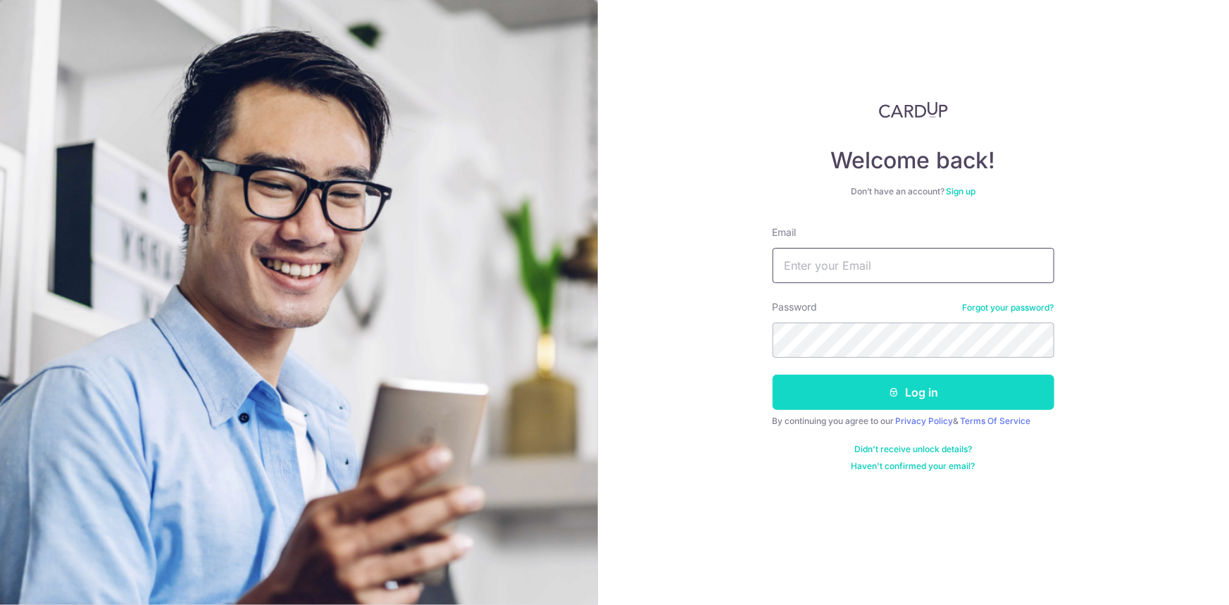
type input "norazian_rahmat@hotmail.com"
click at [878, 392] on button "Log in" at bounding box center [914, 392] width 282 height 35
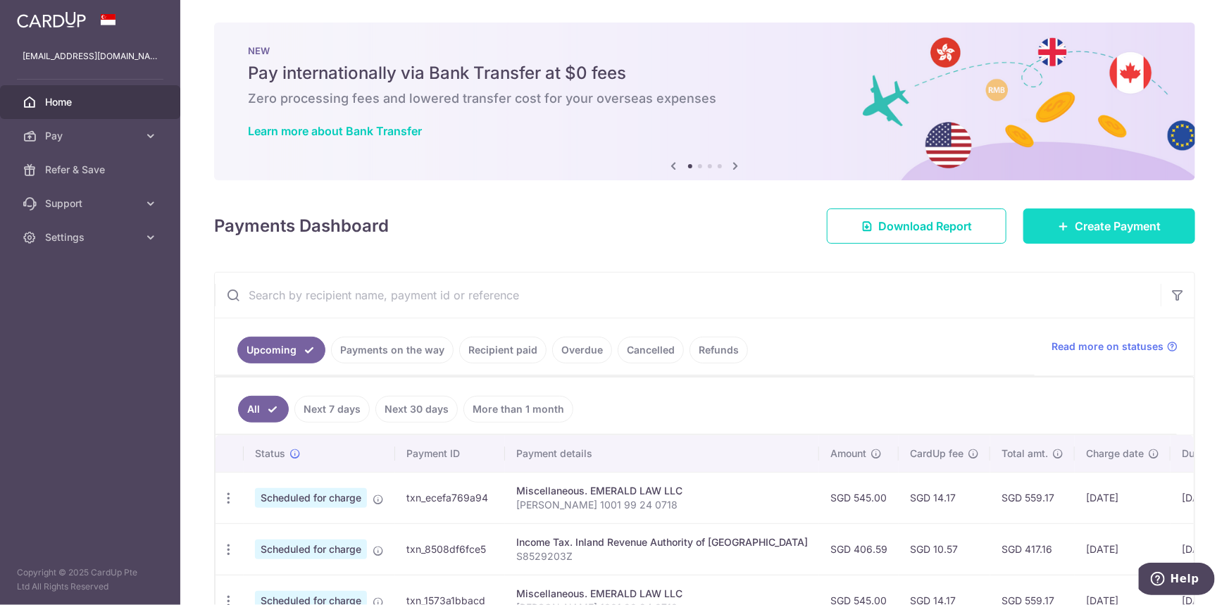
click at [1092, 219] on span "Create Payment" at bounding box center [1118, 226] width 86 height 17
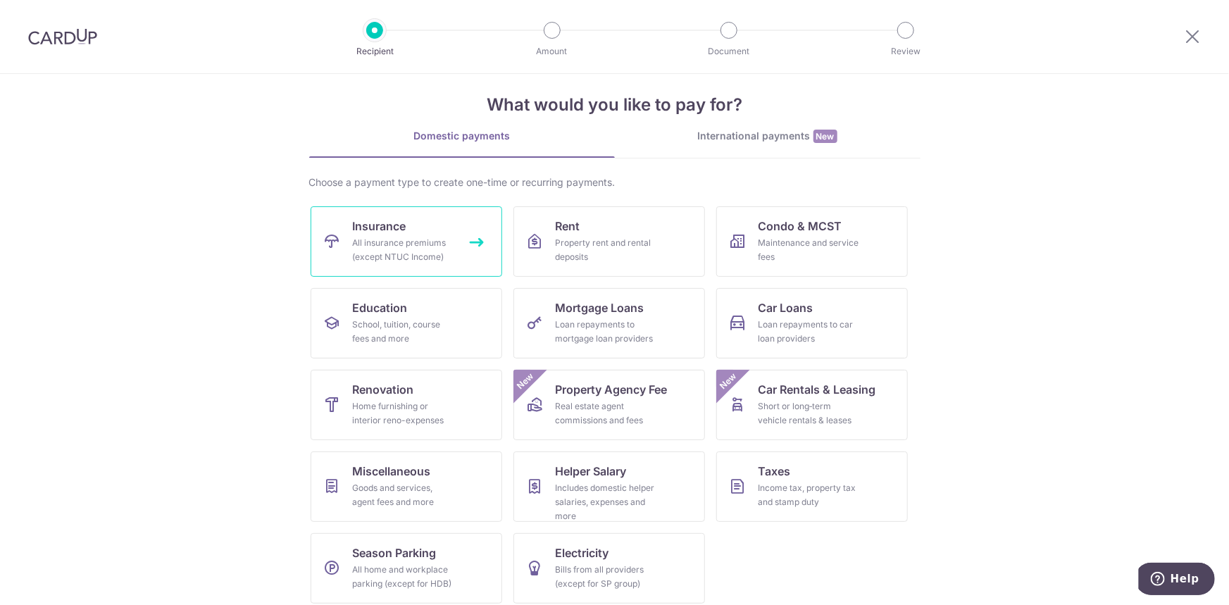
scroll to position [24, 0]
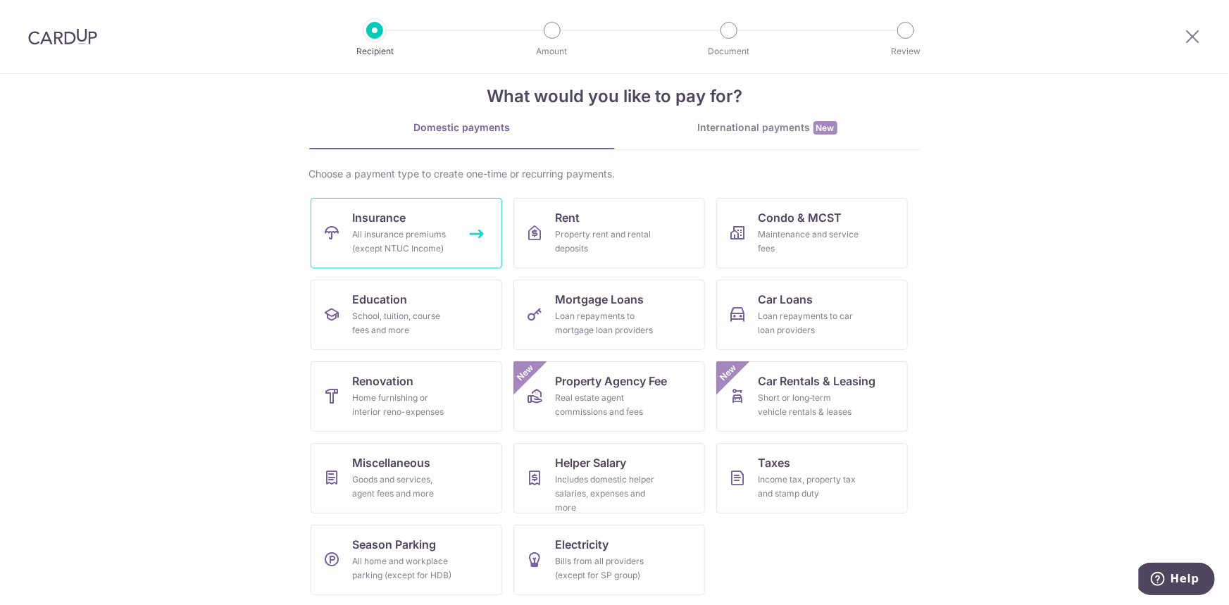
click at [420, 237] on div "All insurance premiums (except NTUC Income)" at bounding box center [403, 241] width 101 height 28
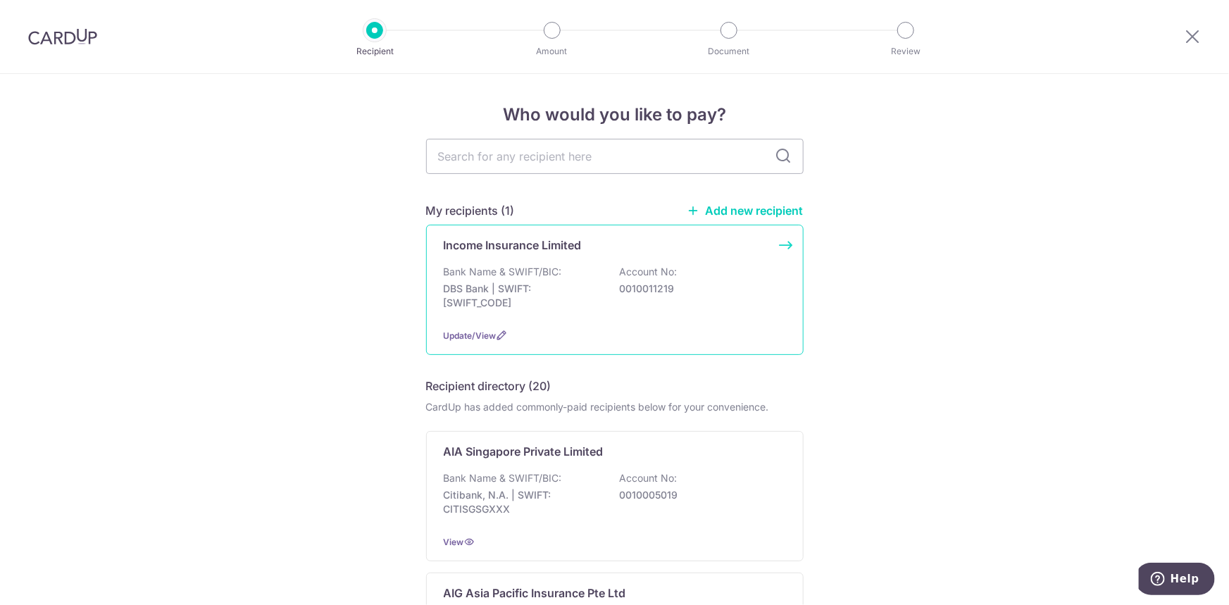
click at [549, 261] on div "Income Insurance Limited Bank Name & SWIFT/BIC: DBS Bank | SWIFT: [SWIFT_CODE] …" at bounding box center [614, 290] width 377 height 130
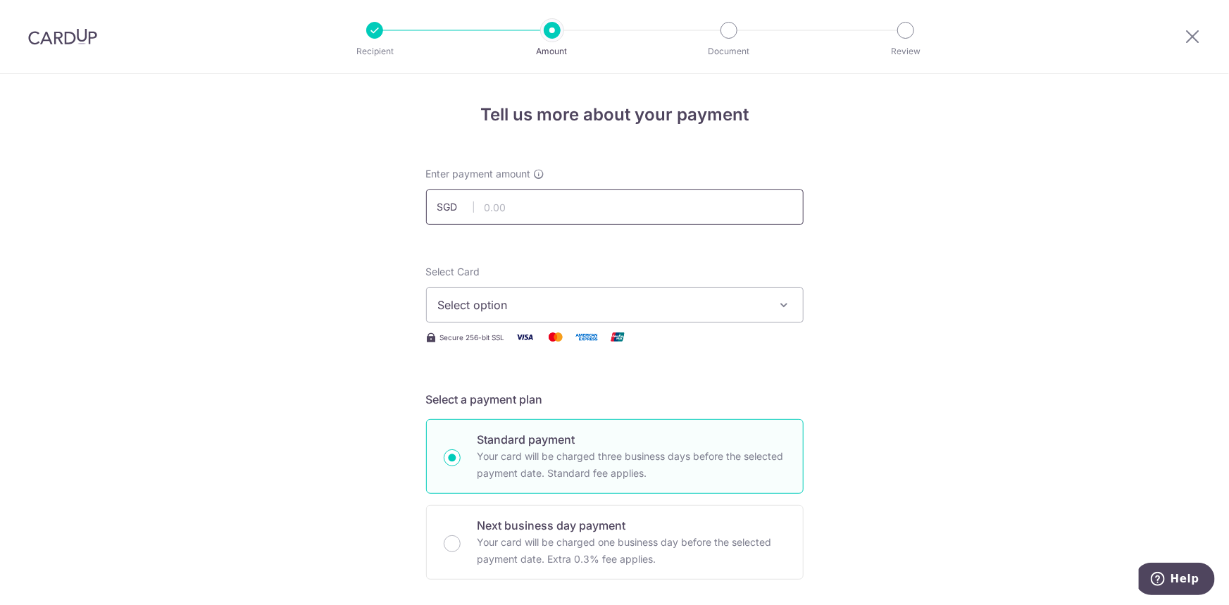
click at [665, 208] on input "text" at bounding box center [614, 206] width 377 height 35
type input "1,000.00"
click at [764, 310] on button "Select option" at bounding box center [614, 304] width 377 height 35
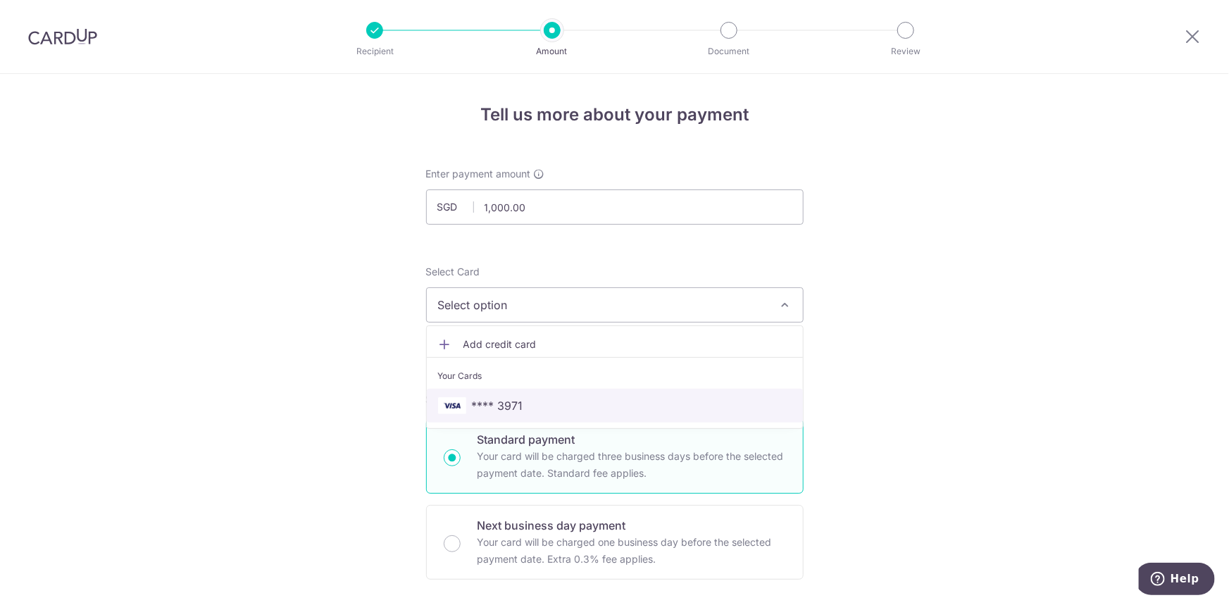
click at [684, 392] on link "**** 3971" at bounding box center [615, 406] width 376 height 34
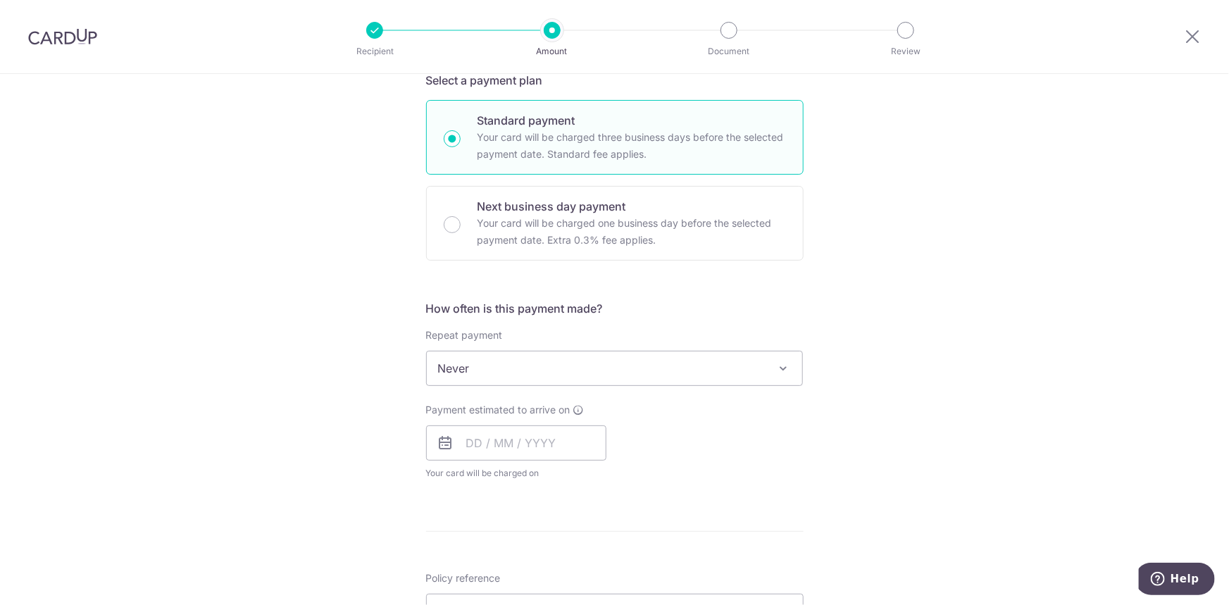
scroll to position [320, 0]
click at [478, 444] on input "text" at bounding box center [516, 442] width 180 height 35
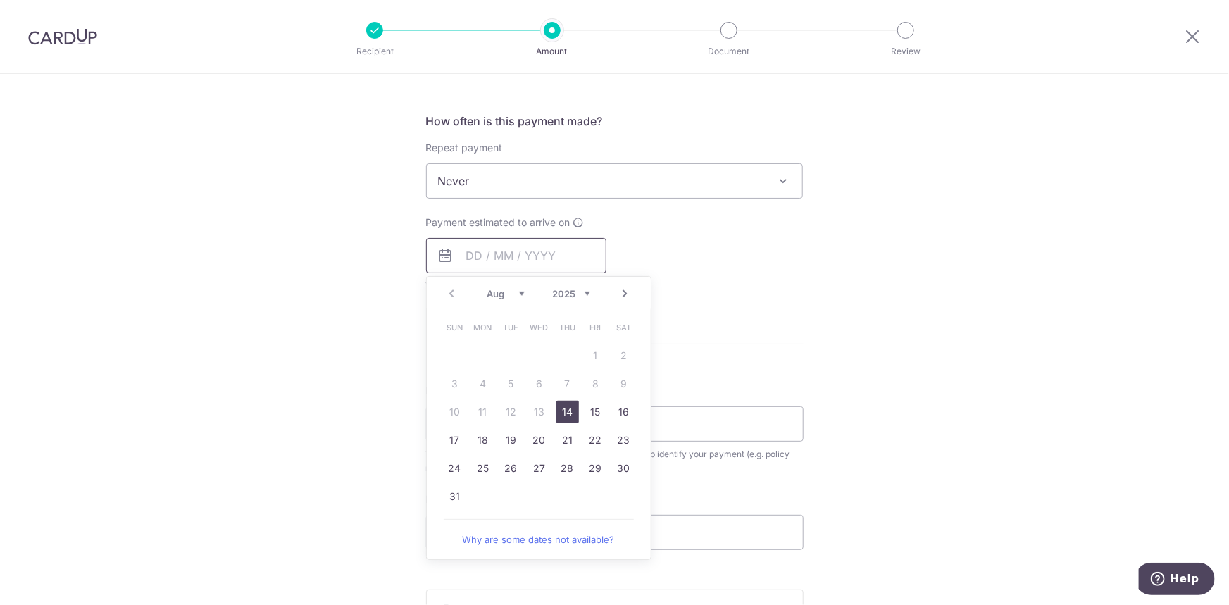
scroll to position [512, 0]
click at [453, 489] on link "31" at bounding box center [455, 491] width 23 height 23
type input "31/08/2025"
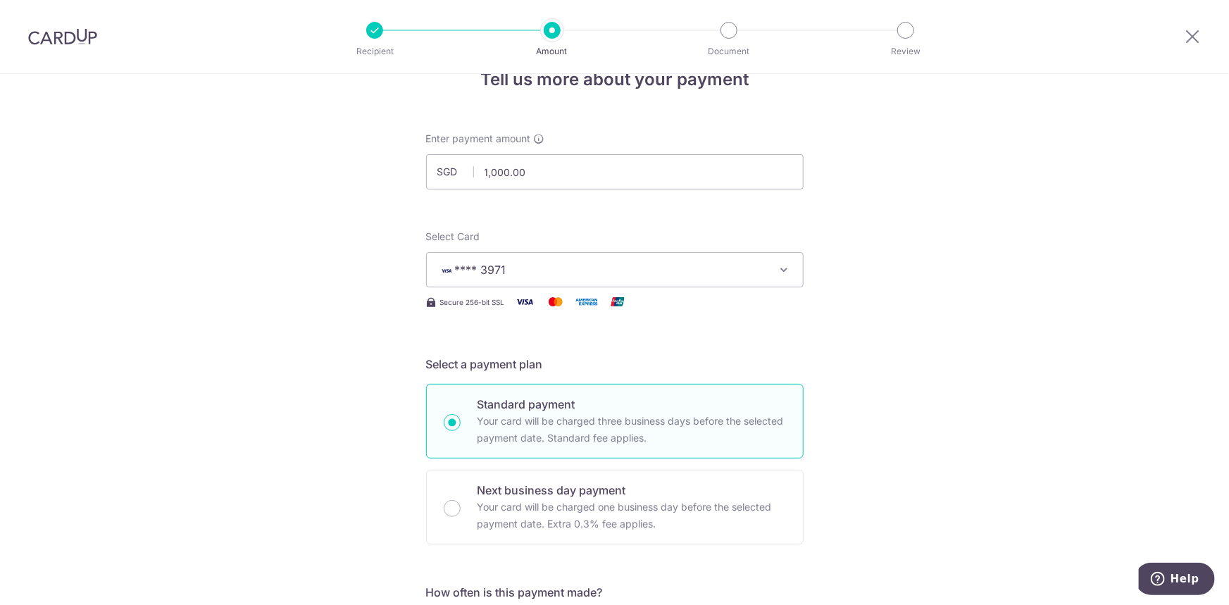
scroll to position [0, 0]
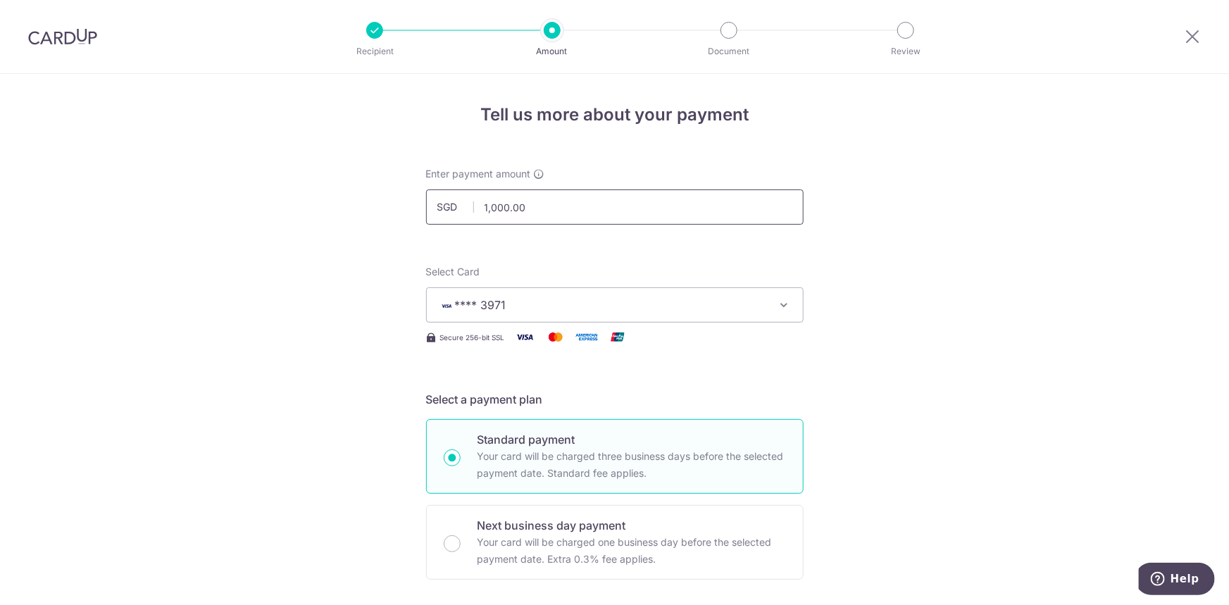
drag, startPoint x: 584, startPoint y: 208, endPoint x: 387, endPoint y: 232, distance: 198.0
type input "2,000.00"
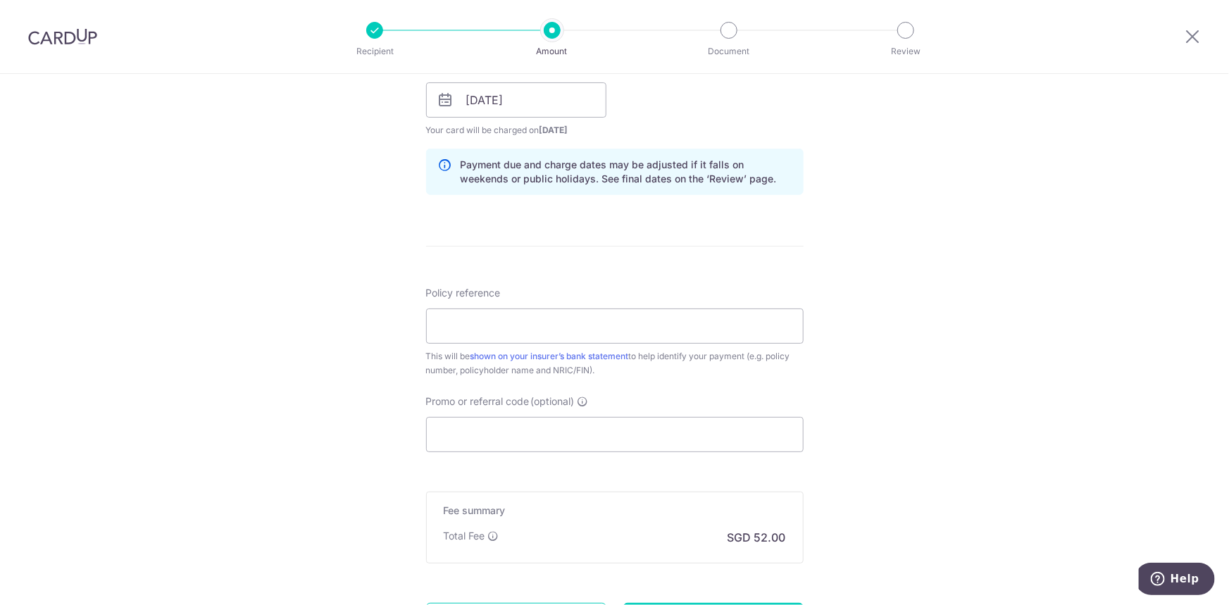
scroll to position [799, 0]
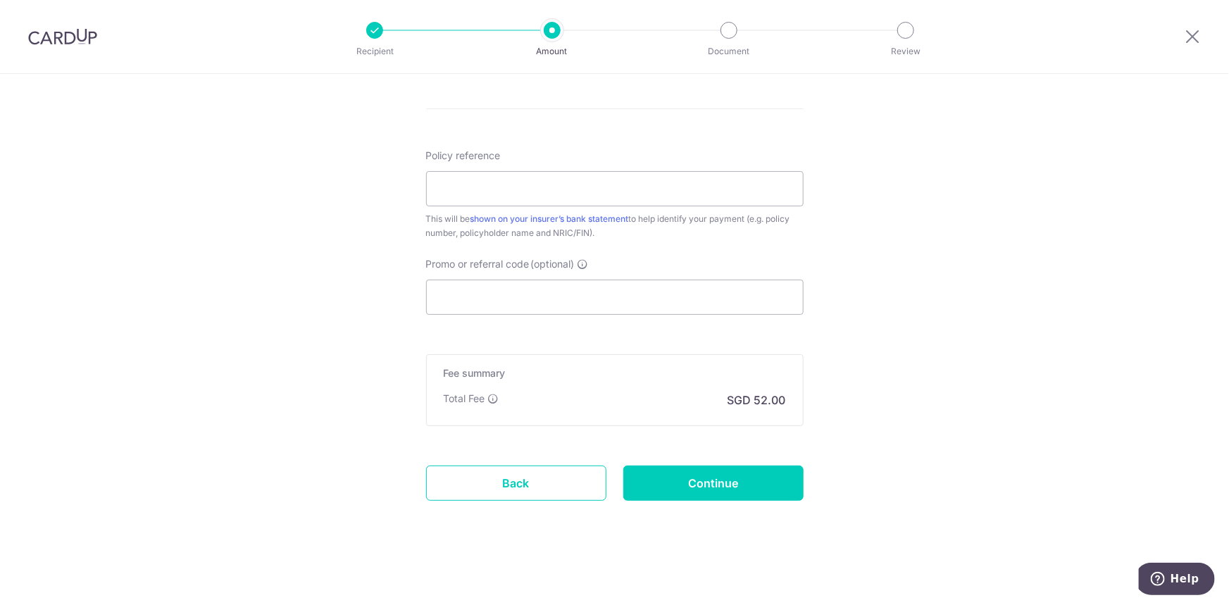
click at [758, 401] on p "SGD 52.00" at bounding box center [756, 400] width 58 height 17
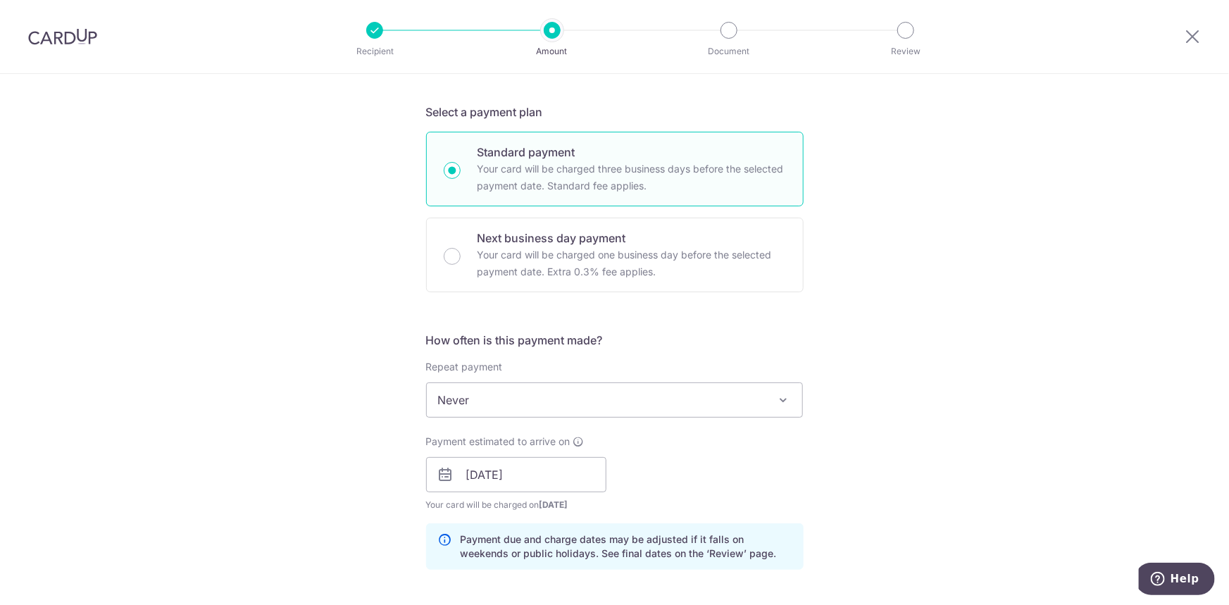
scroll to position [0, 0]
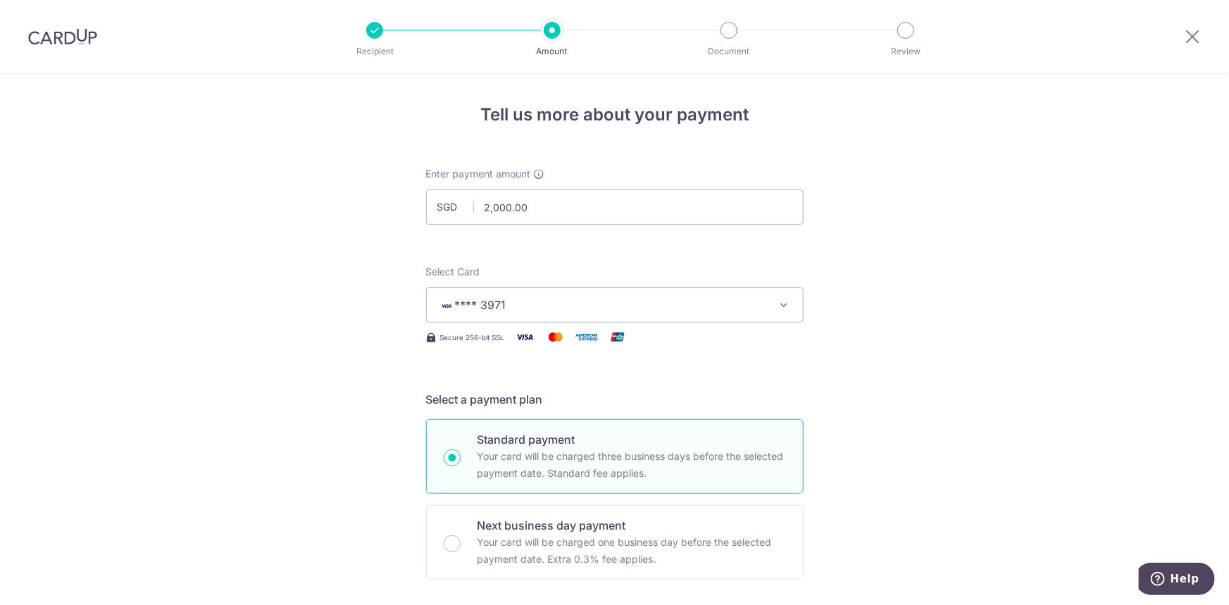
click at [446, 206] on span "SGD" at bounding box center [455, 207] width 37 height 14
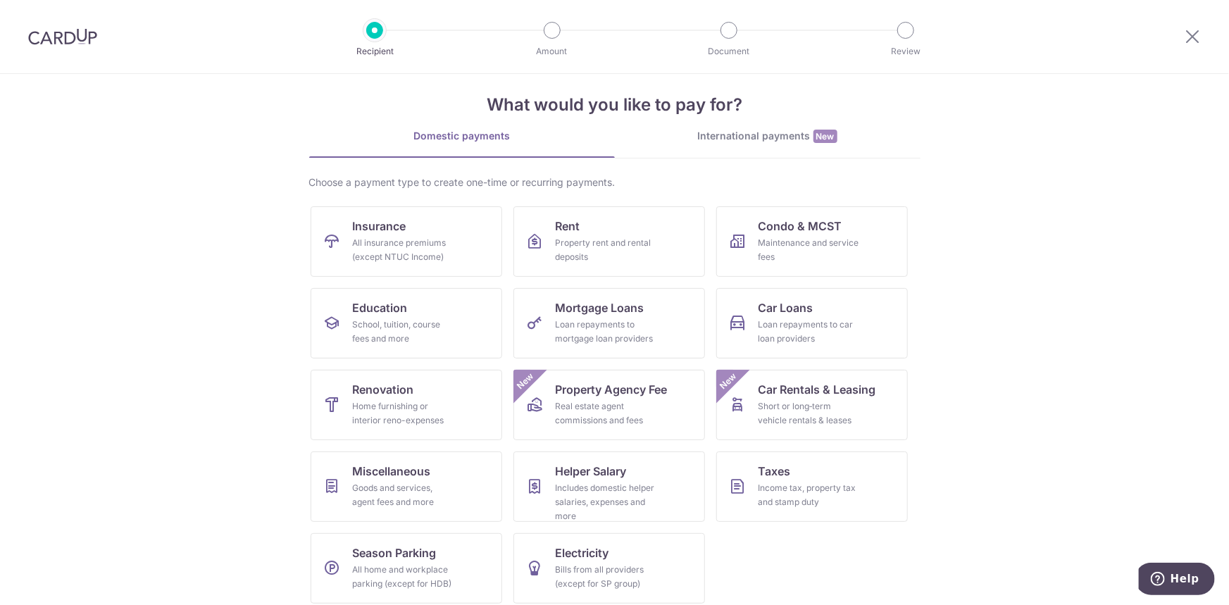
scroll to position [24, 0]
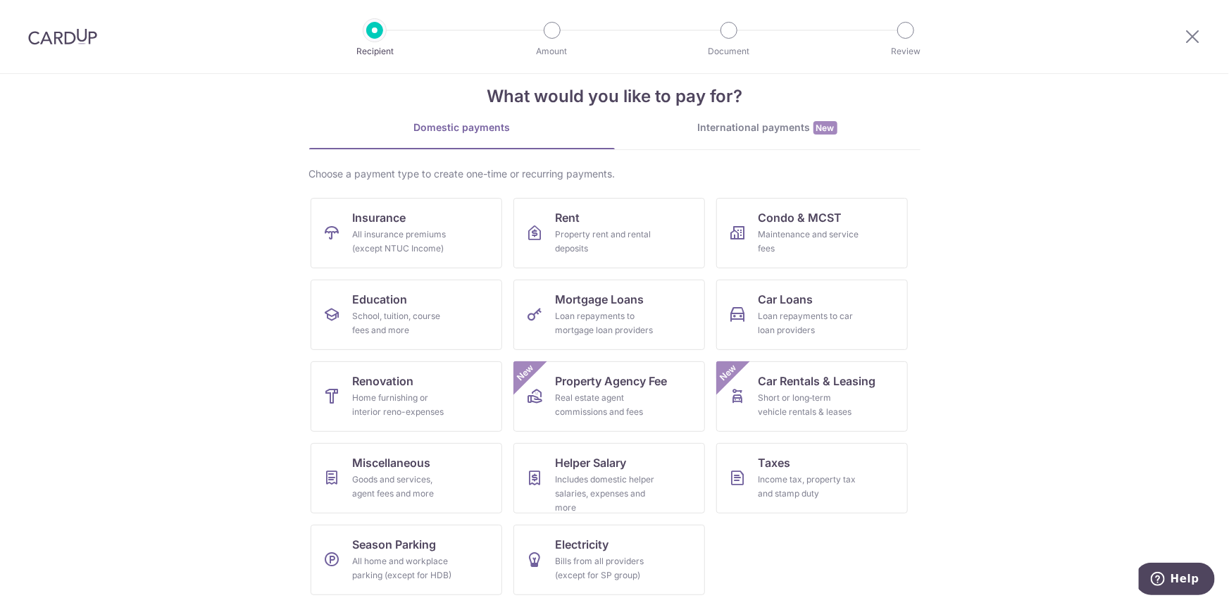
click at [784, 128] on div "International payments New" at bounding box center [768, 127] width 306 height 15
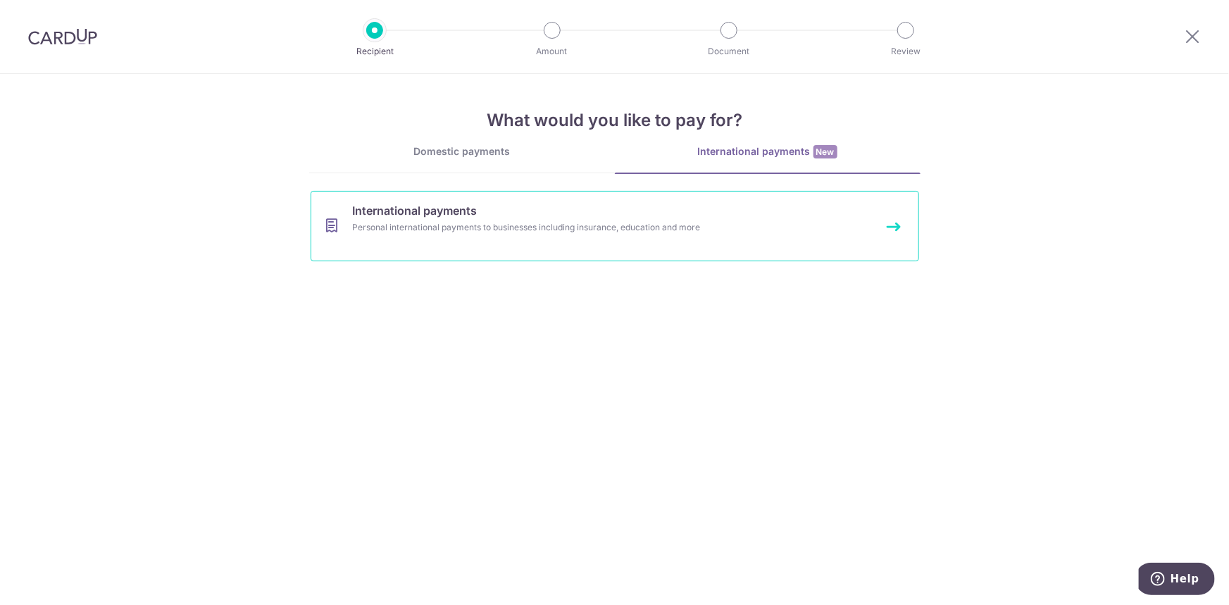
click at [406, 230] on div "Personal international payments to businesses including insurance, education an…" at bounding box center [596, 227] width 487 height 14
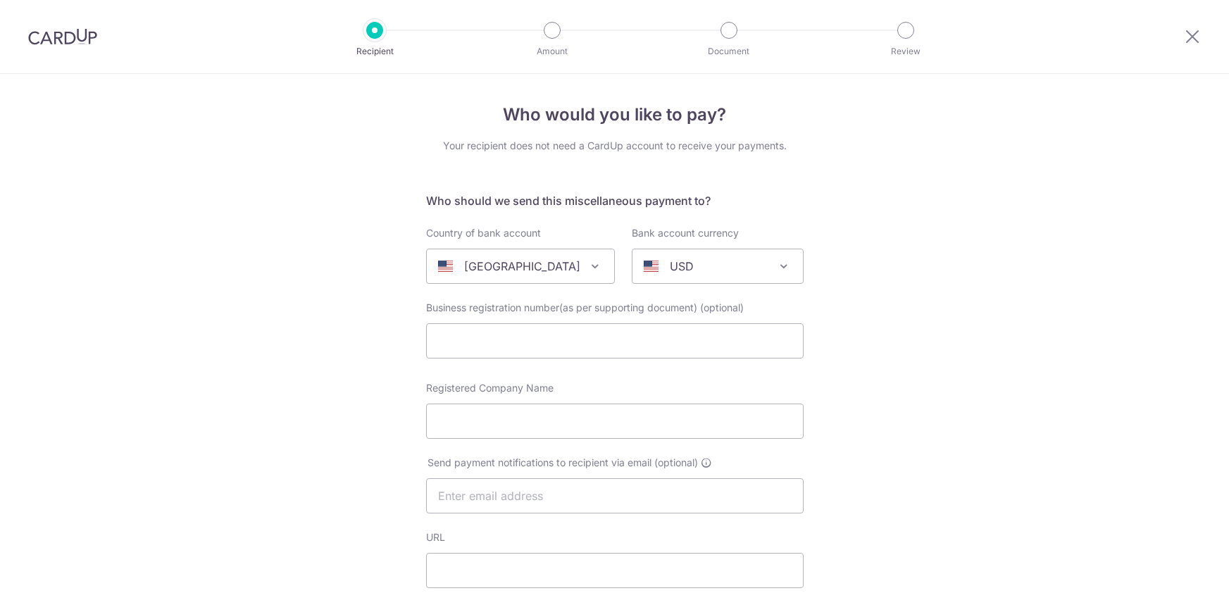
select select
click at [555, 266] on div "[GEOGRAPHIC_DATA]" at bounding box center [509, 266] width 142 height 17
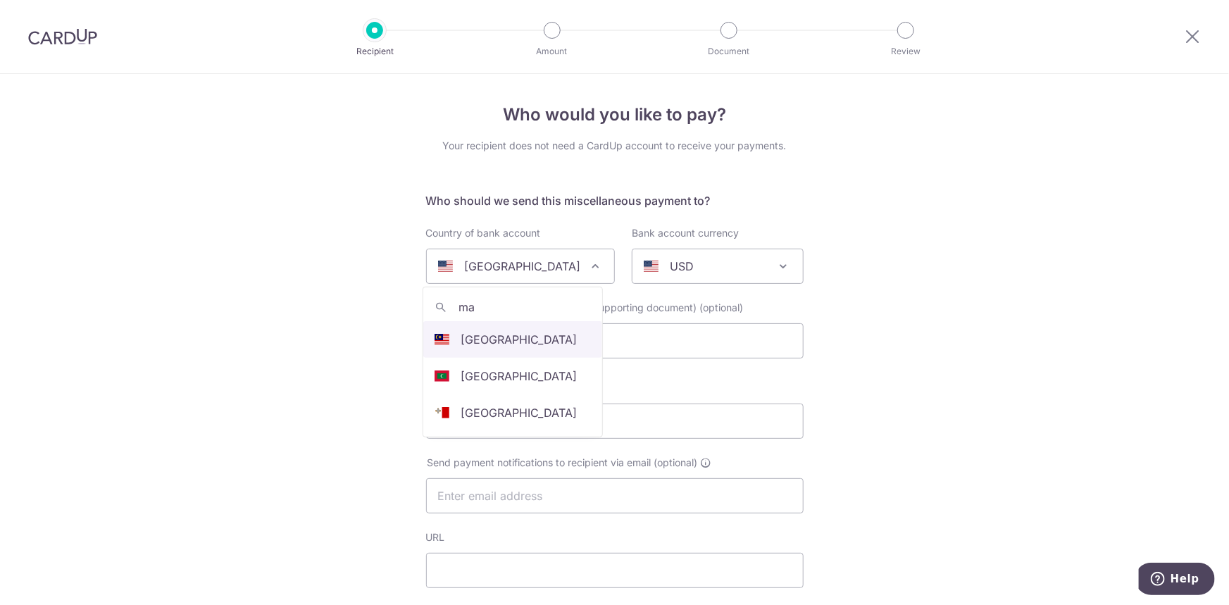
type input "m"
type input "mala"
select select "159"
select select "[GEOGRAPHIC_DATA]"
select select
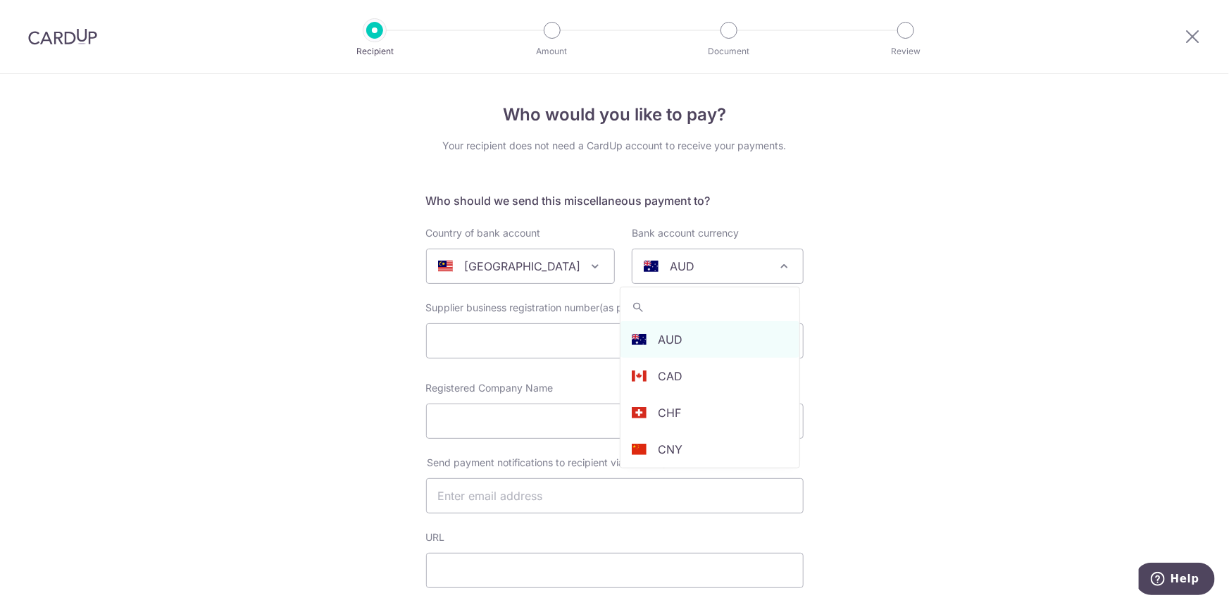
click at [710, 274] on span "AUD" at bounding box center [717, 266] width 170 height 34
type input "myr"
select select "4"
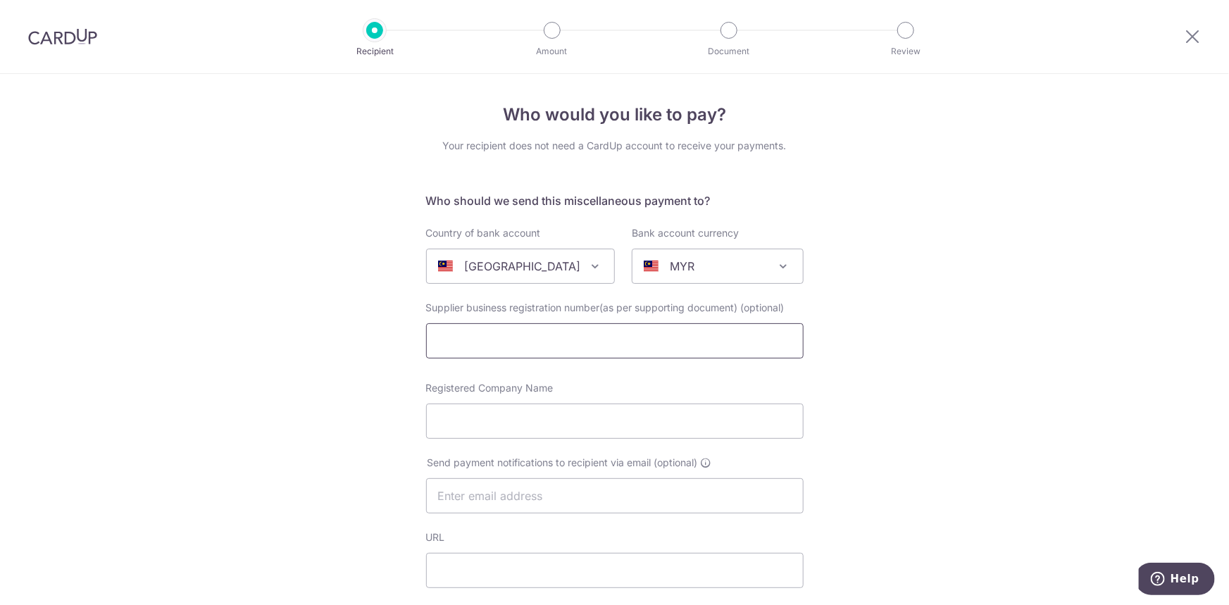
click at [682, 335] on input "text" at bounding box center [614, 340] width 377 height 35
click at [687, 381] on div "Registered Company Name" at bounding box center [614, 410] width 377 height 58
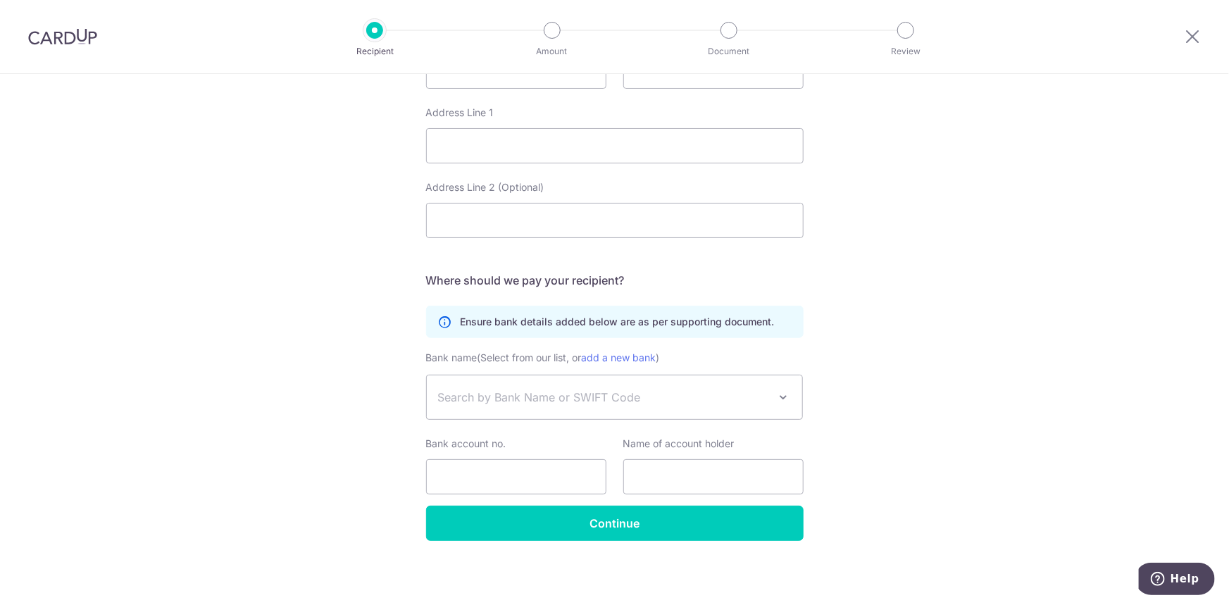
scroll to position [649, 0]
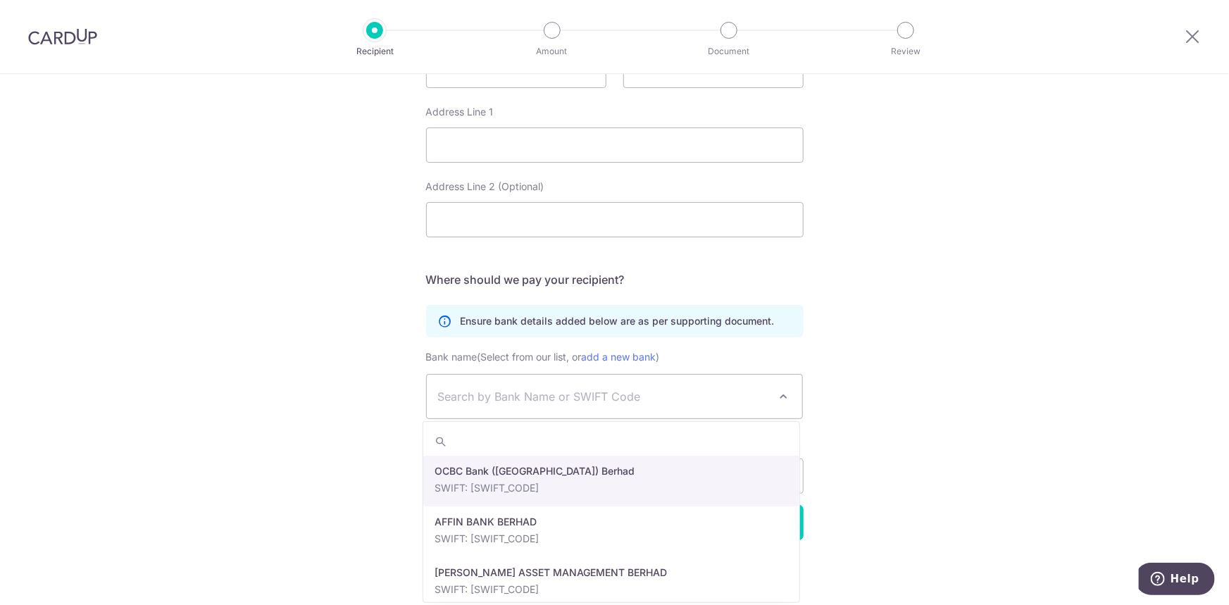
click at [620, 396] on span "Search by Bank Name or SWIFT Code" at bounding box center [603, 396] width 331 height 17
select select "276"
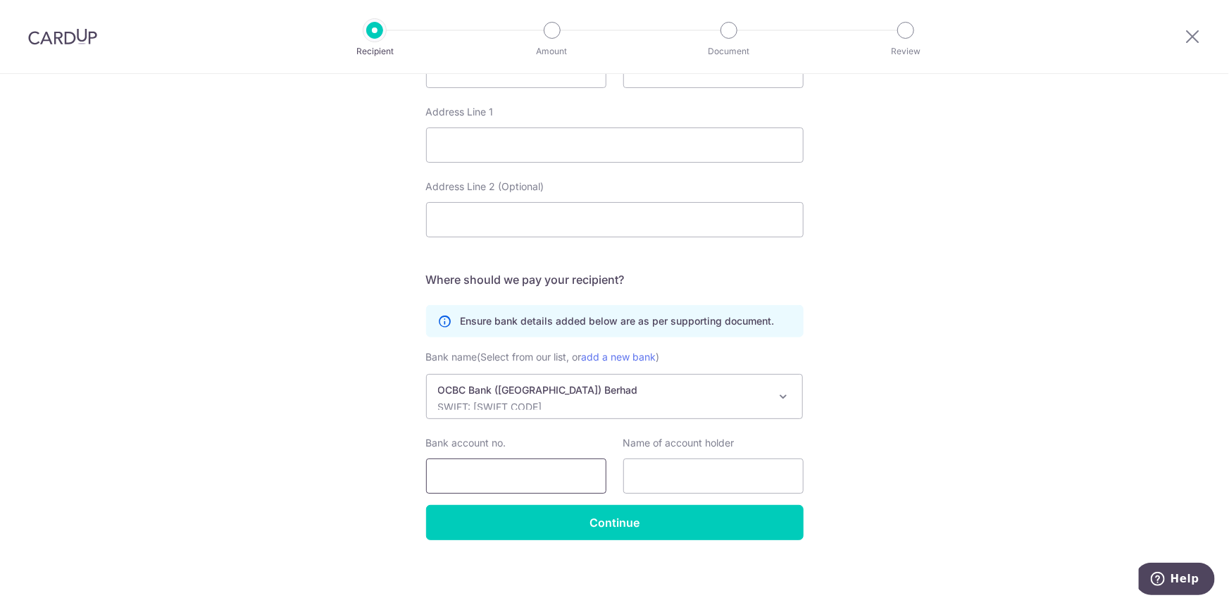
click at [542, 474] on input "Bank account no." at bounding box center [516, 475] width 180 height 35
type input "0720418360"
click at [641, 465] on input "text" at bounding box center [713, 475] width 180 height 35
type input "efe"
click at [592, 202] on input "Address Line 2 (Optional)" at bounding box center [614, 219] width 377 height 35
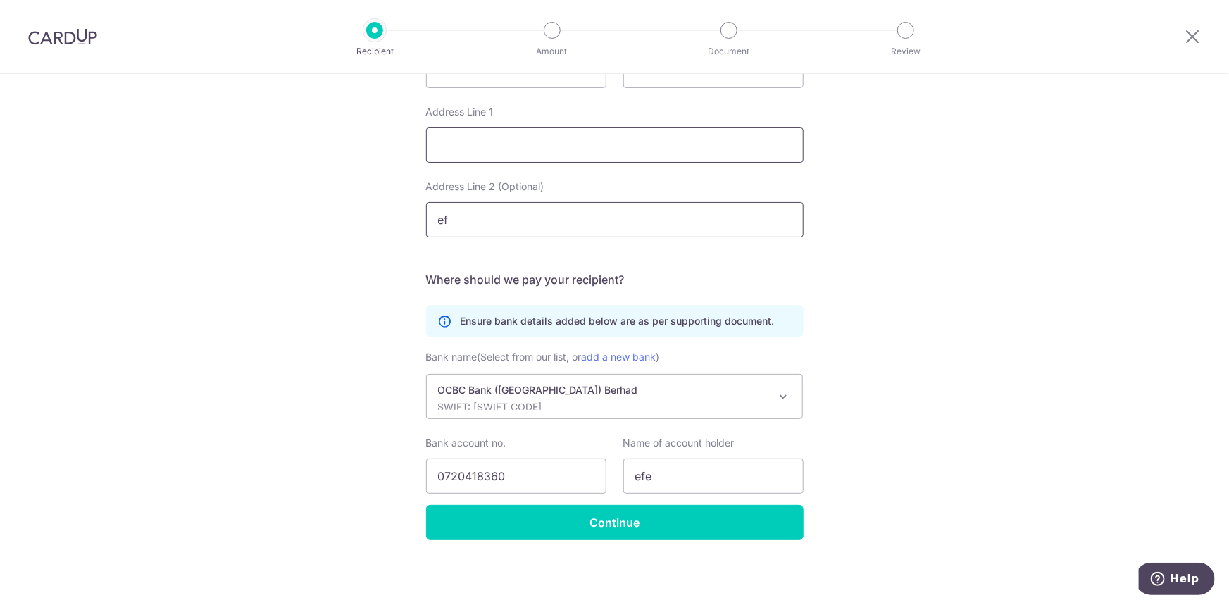
type input "ef"
click at [593, 144] on input "e" at bounding box center [614, 144] width 377 height 35
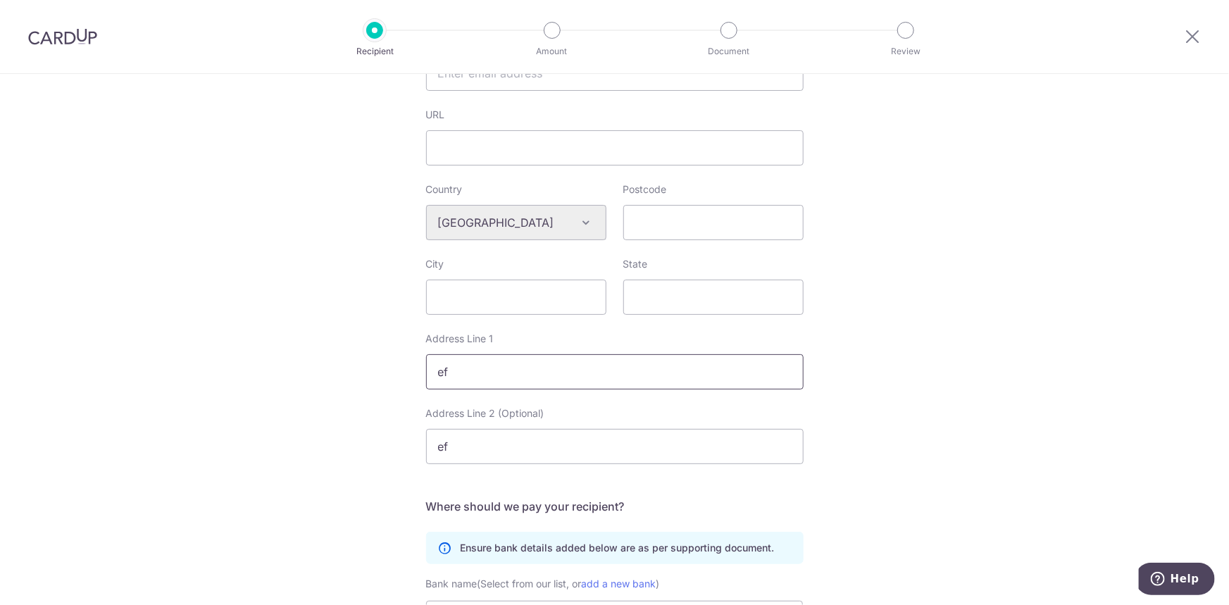
scroll to position [330, 0]
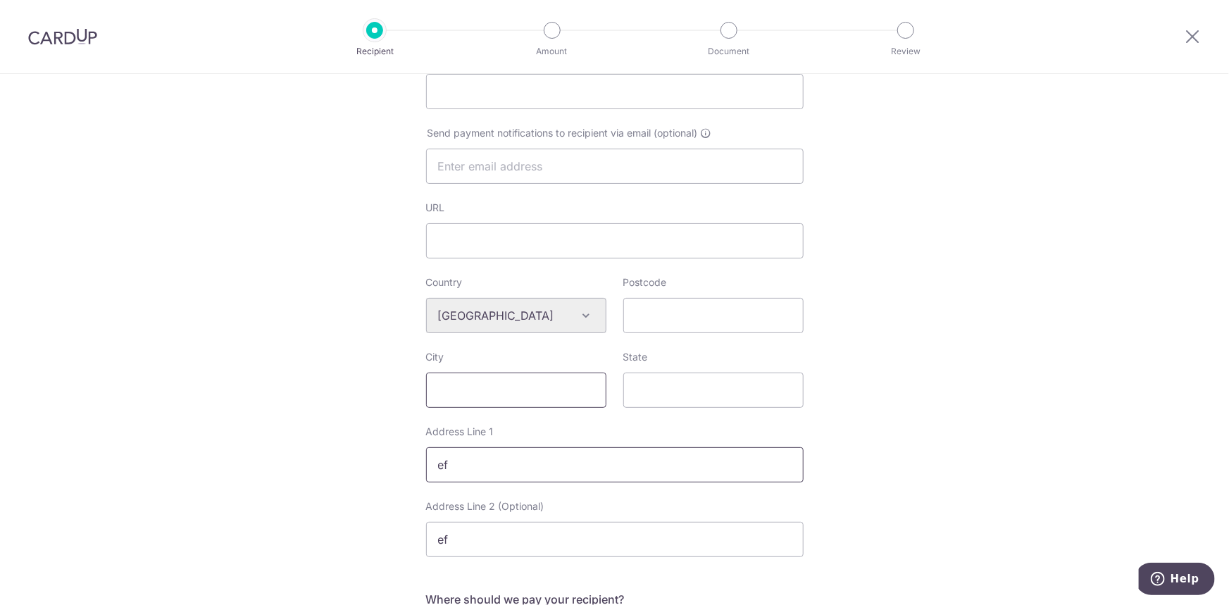
type input "ef"
click at [532, 387] on input "City" at bounding box center [516, 390] width 180 height 35
type input "ef"
click at [663, 390] on input "State" at bounding box center [713, 390] width 180 height 35
type input "ef"
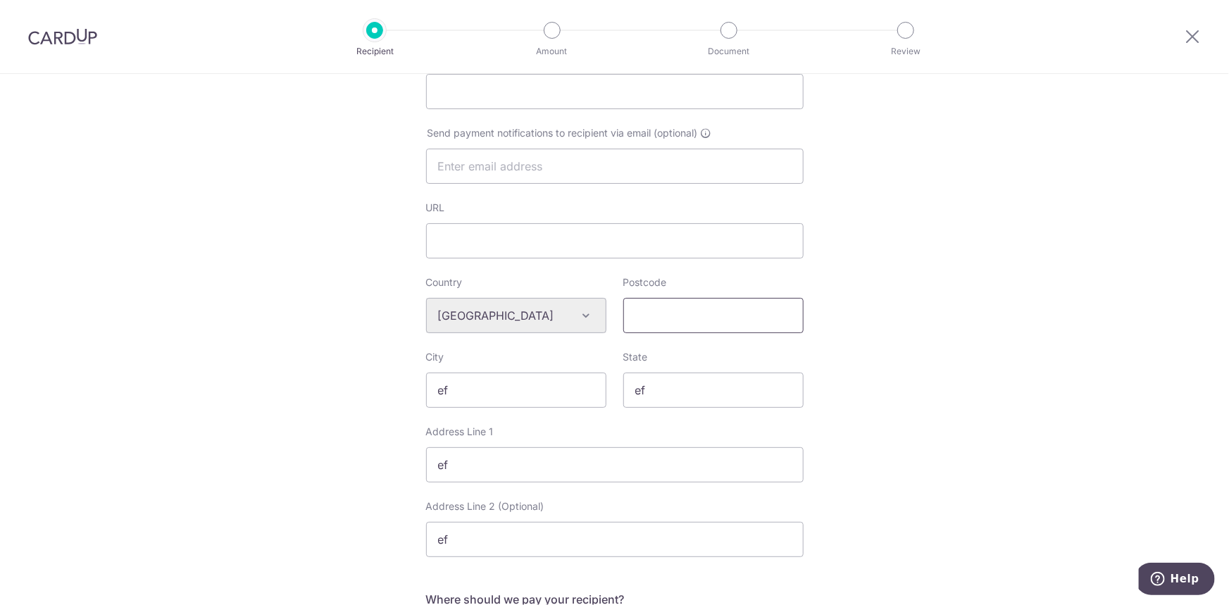
click at [656, 319] on input "Postcode" at bounding box center [713, 315] width 180 height 35
type input "544"
click at [613, 173] on input "text" at bounding box center [614, 166] width 377 height 35
type input "f"
click at [533, 173] on input "text" at bounding box center [614, 166] width 377 height 35
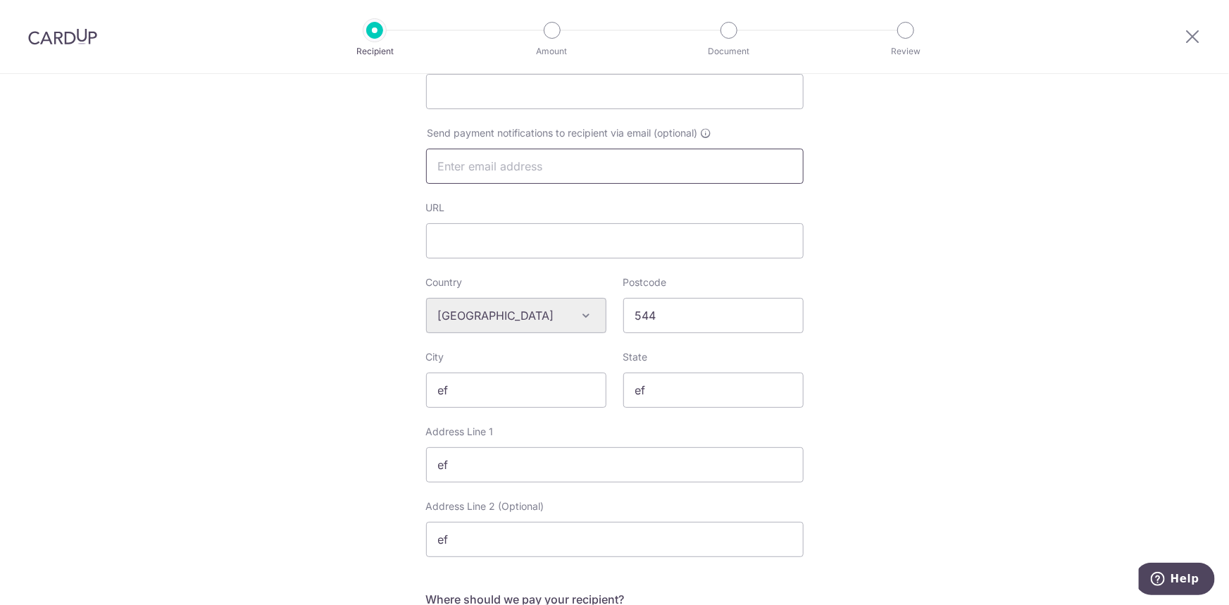
type input "phoska9@hotmail.com"
select select "199"
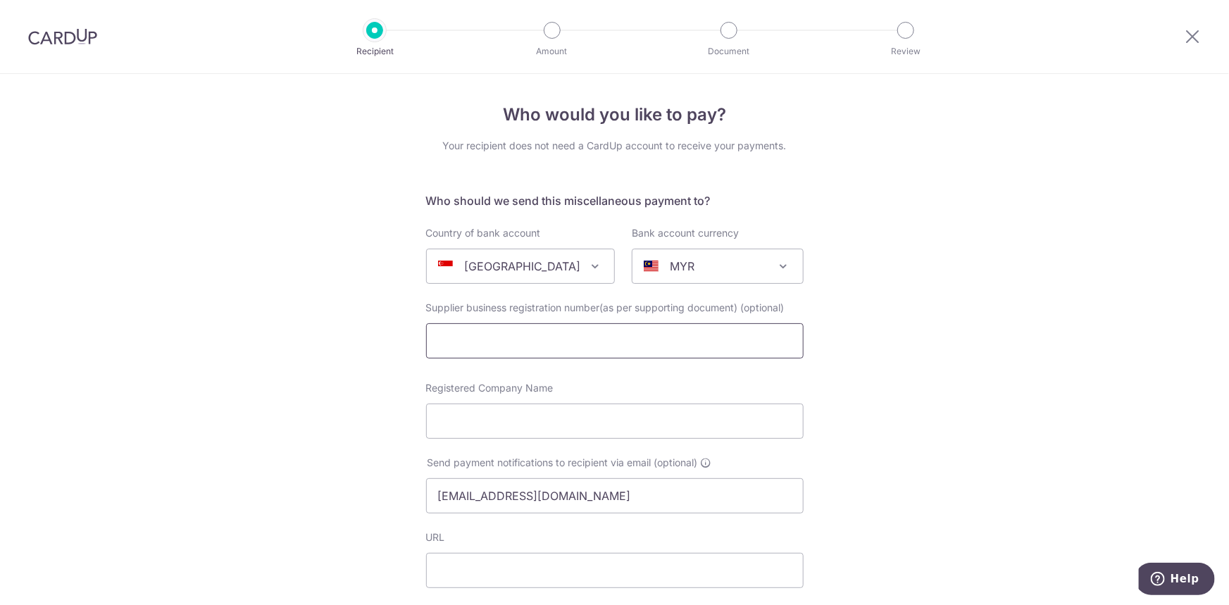
click at [592, 334] on input "text" at bounding box center [614, 340] width 377 height 35
type input "sfv"
drag, startPoint x: 438, startPoint y: 439, endPoint x: 445, endPoint y: 430, distance: 11.6
click at [441, 437] on div "Registered Company Name" at bounding box center [615, 418] width 394 height 75
click at [463, 423] on input "Registered Company Name" at bounding box center [614, 421] width 377 height 35
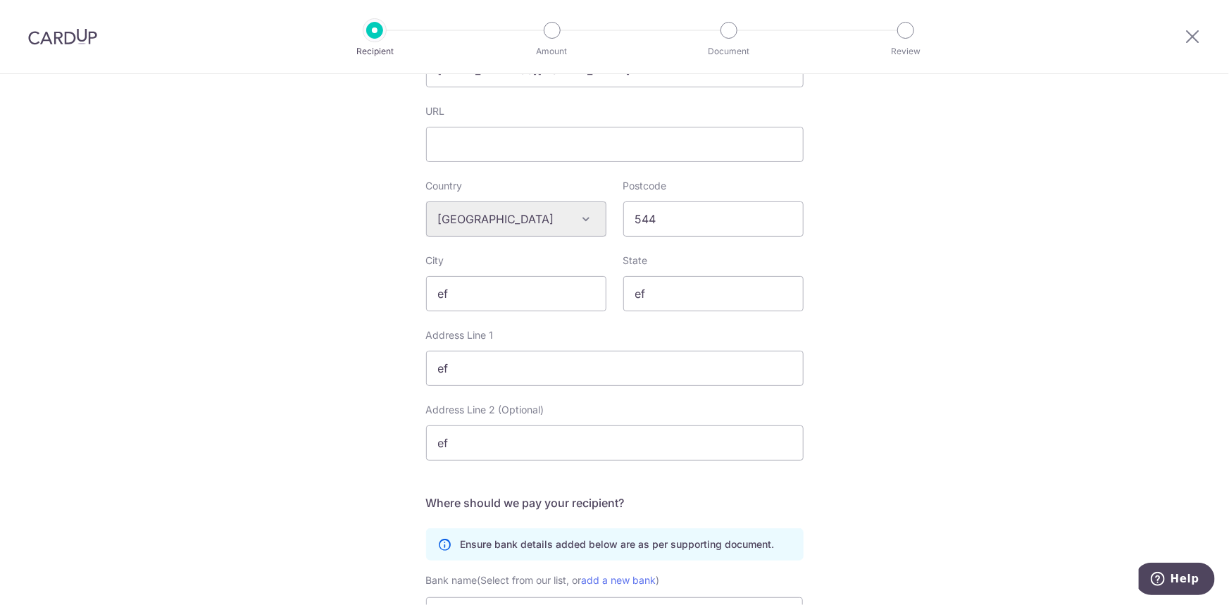
scroll to position [649, 0]
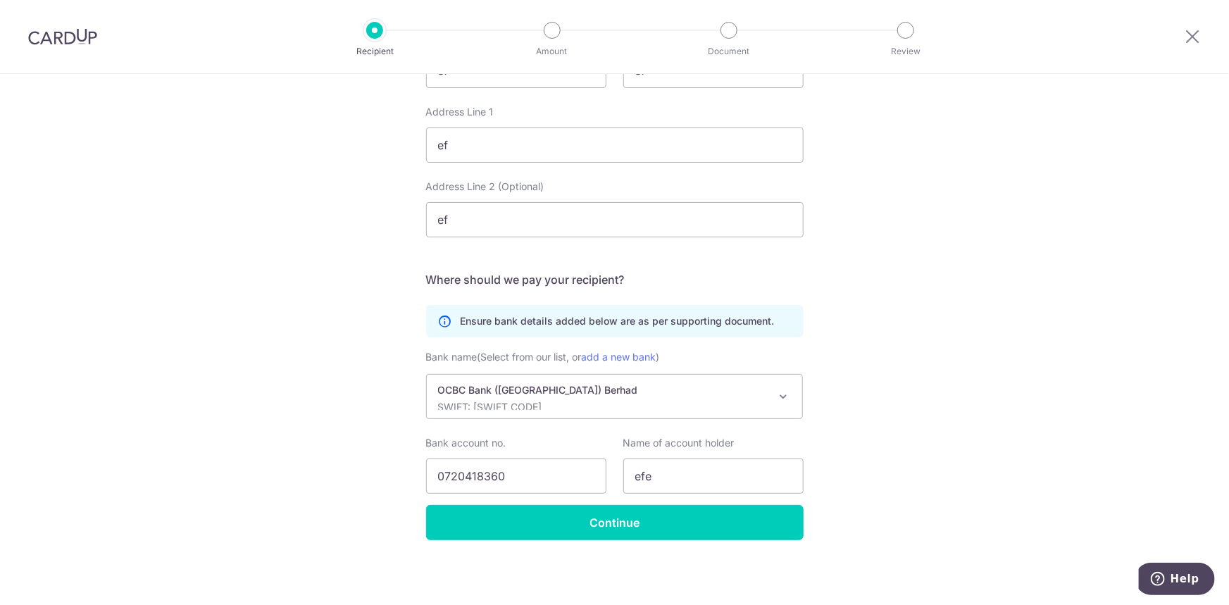
type input "sfv"
click at [739, 539] on div "Who would you like to pay? Your recipient does not need a CardUp account to rec…" at bounding box center [614, 16] width 1229 height 1182
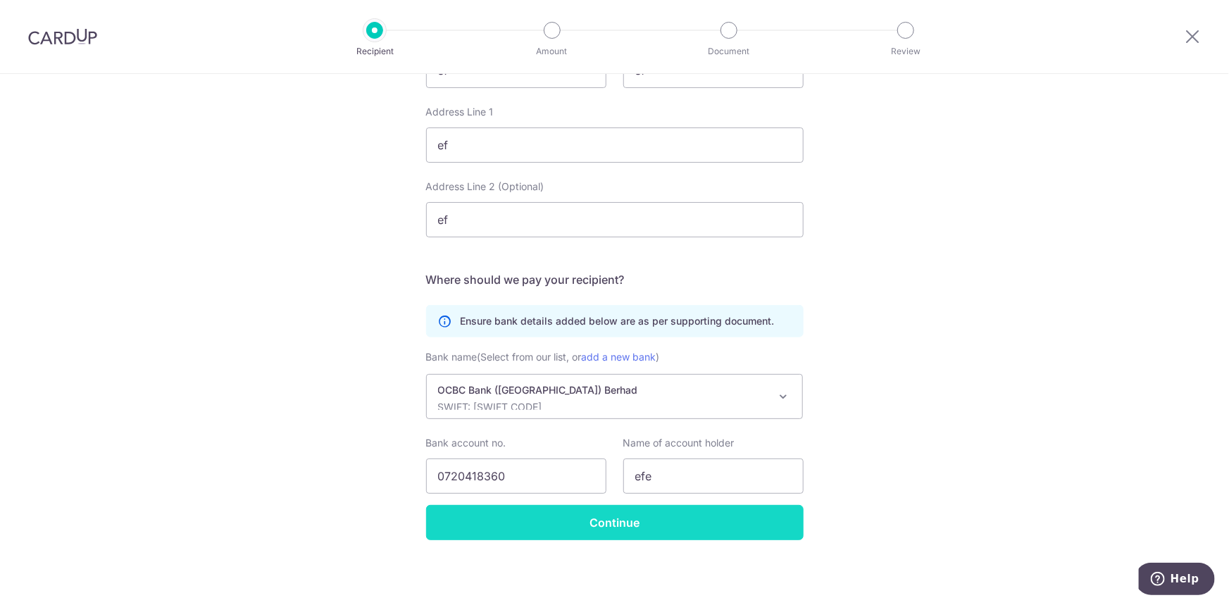
click at [740, 524] on input "Continue" at bounding box center [614, 522] width 377 height 35
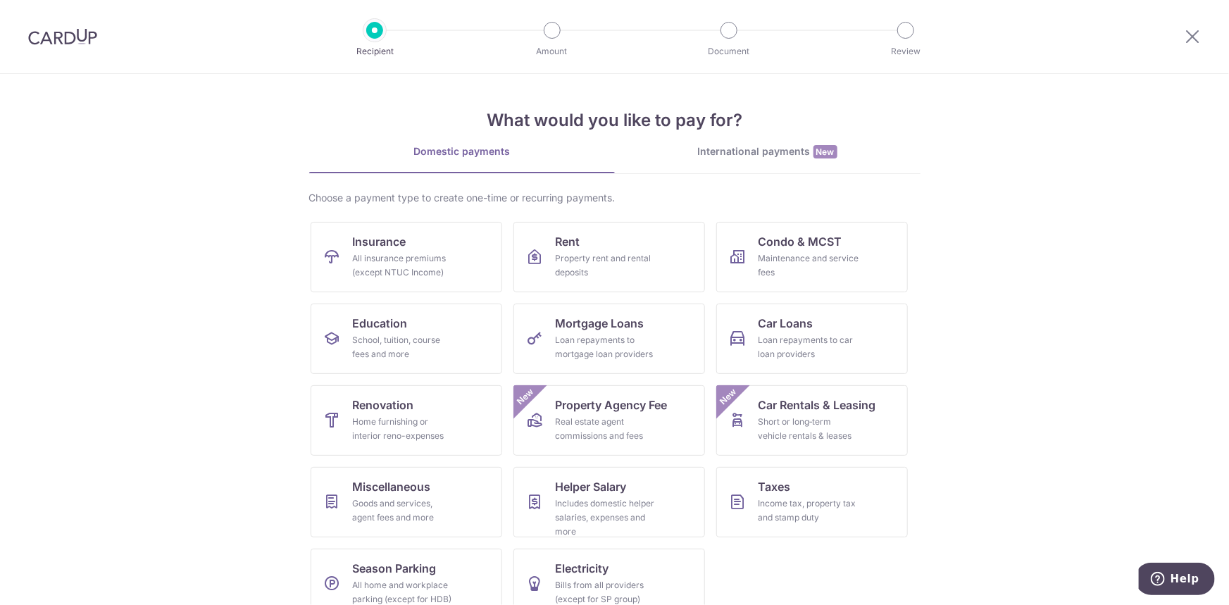
click at [745, 136] on div "What would you like to pay for? Domestic payments International payments New Ch…" at bounding box center [614, 352] width 611 height 556
click at [754, 148] on div "International payments New" at bounding box center [768, 151] width 306 height 15
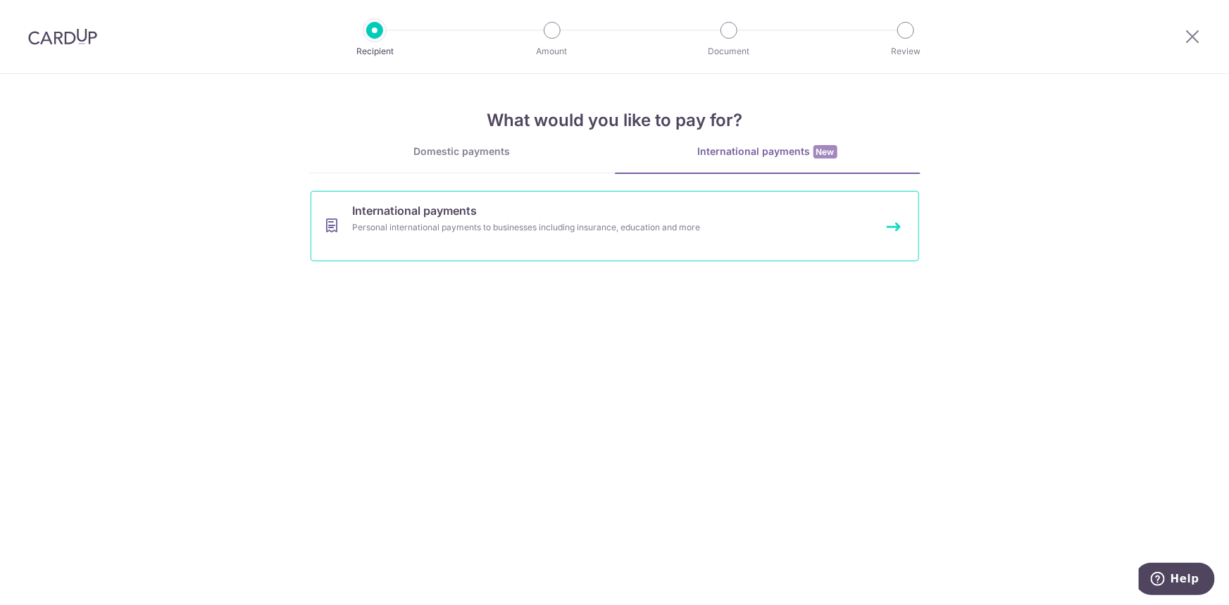
click at [588, 204] on link "International payments Personal international payments to businesses including …" at bounding box center [615, 226] width 608 height 70
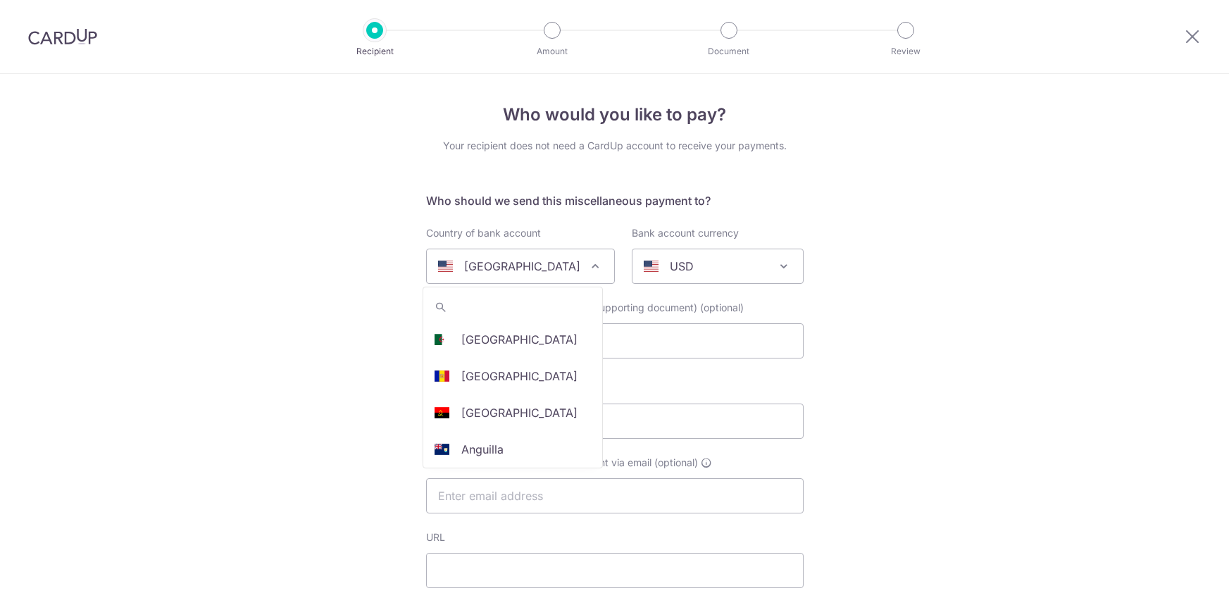
select select
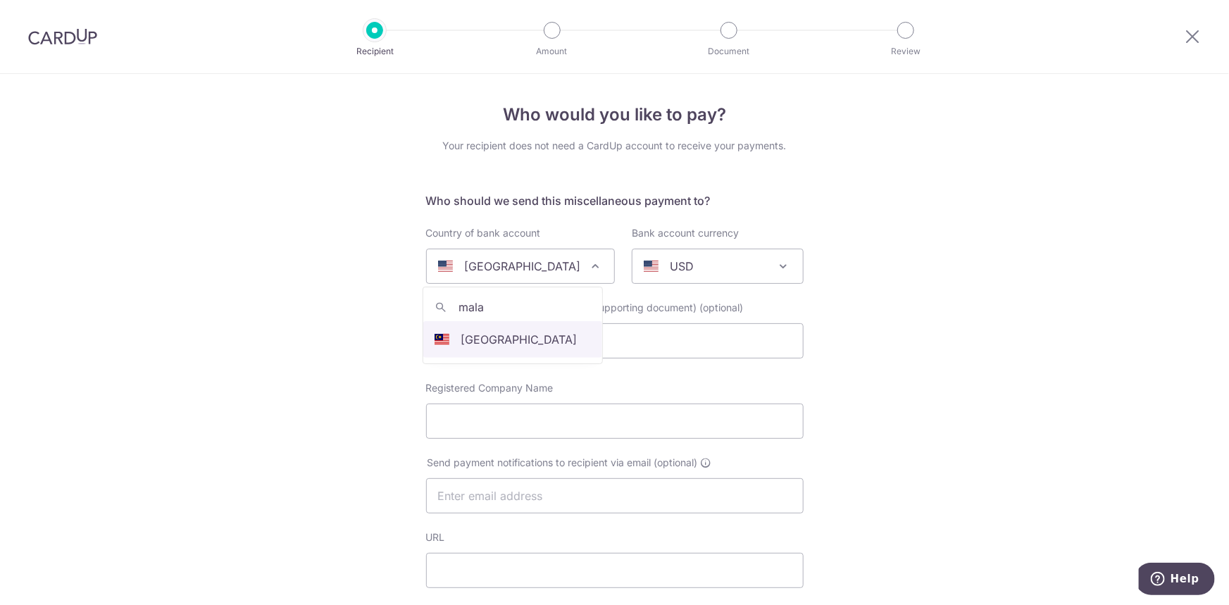
type input "mala"
select select "159"
select select "[GEOGRAPHIC_DATA]"
select select
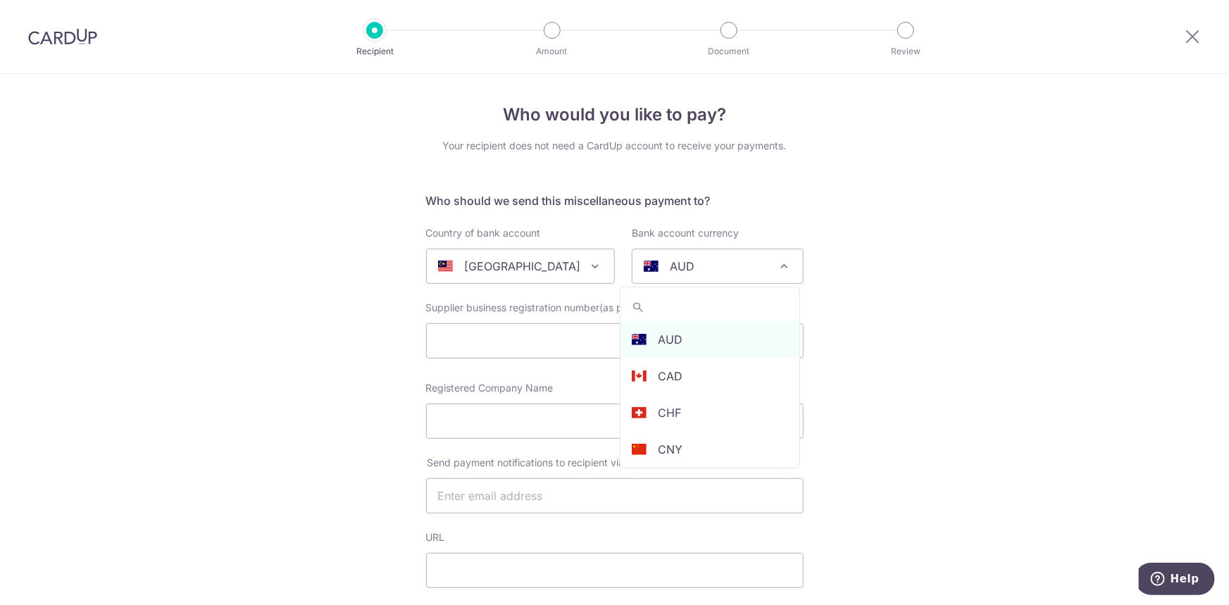
click at [686, 271] on div "AUD" at bounding box center [706, 266] width 125 height 17
type input "my"
select select "4"
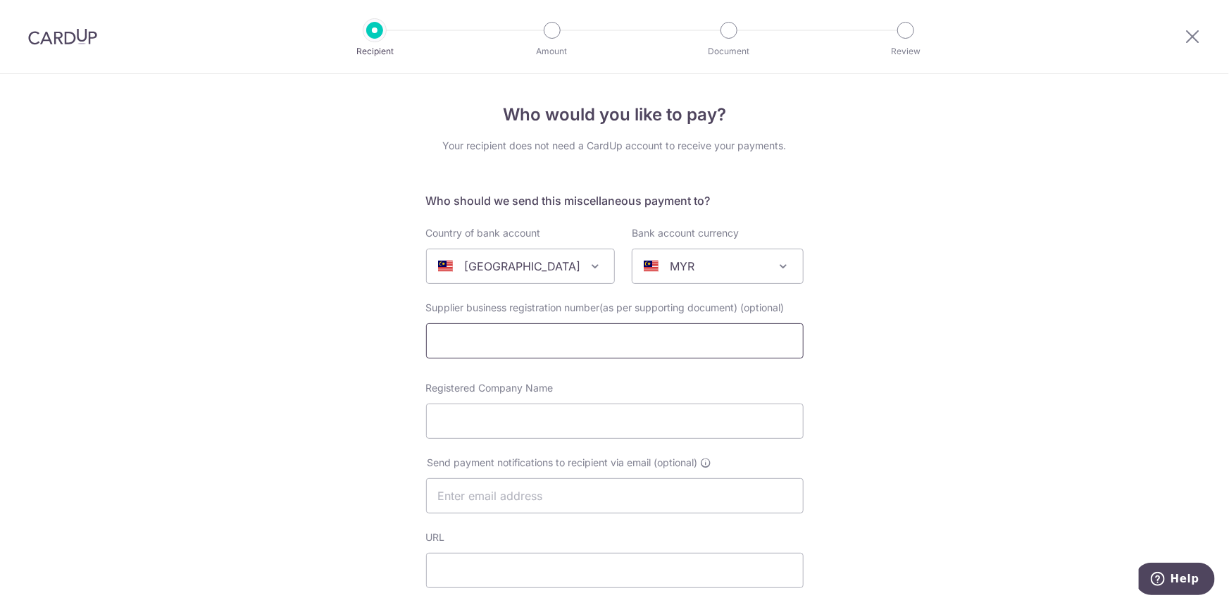
click at [704, 346] on input "text" at bounding box center [614, 340] width 377 height 35
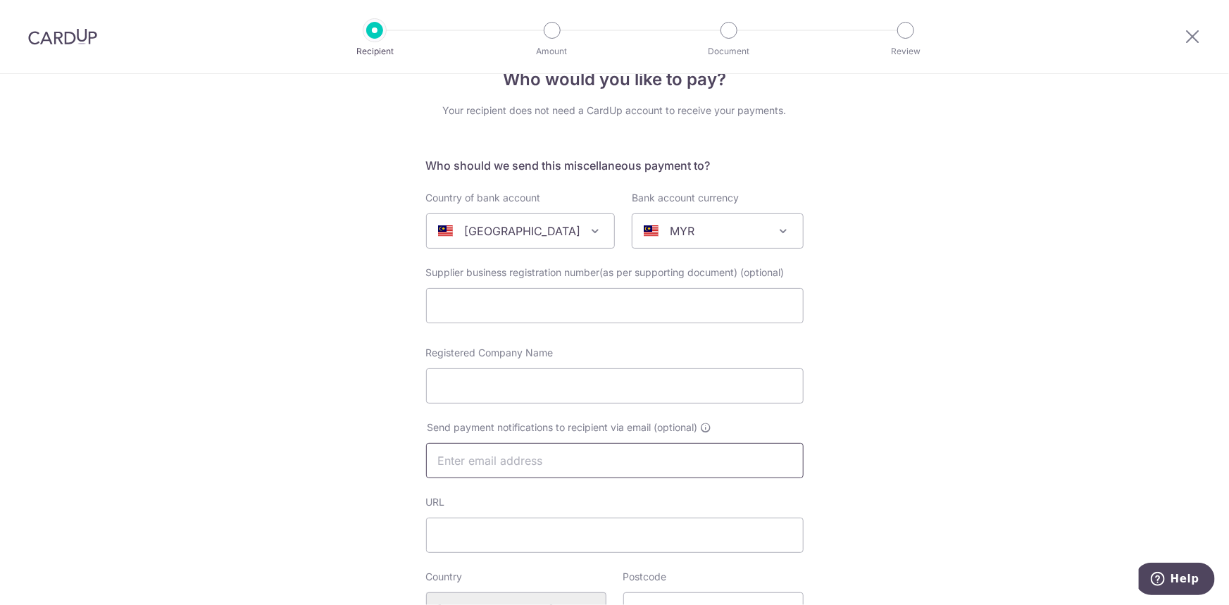
scroll to position [127, 0]
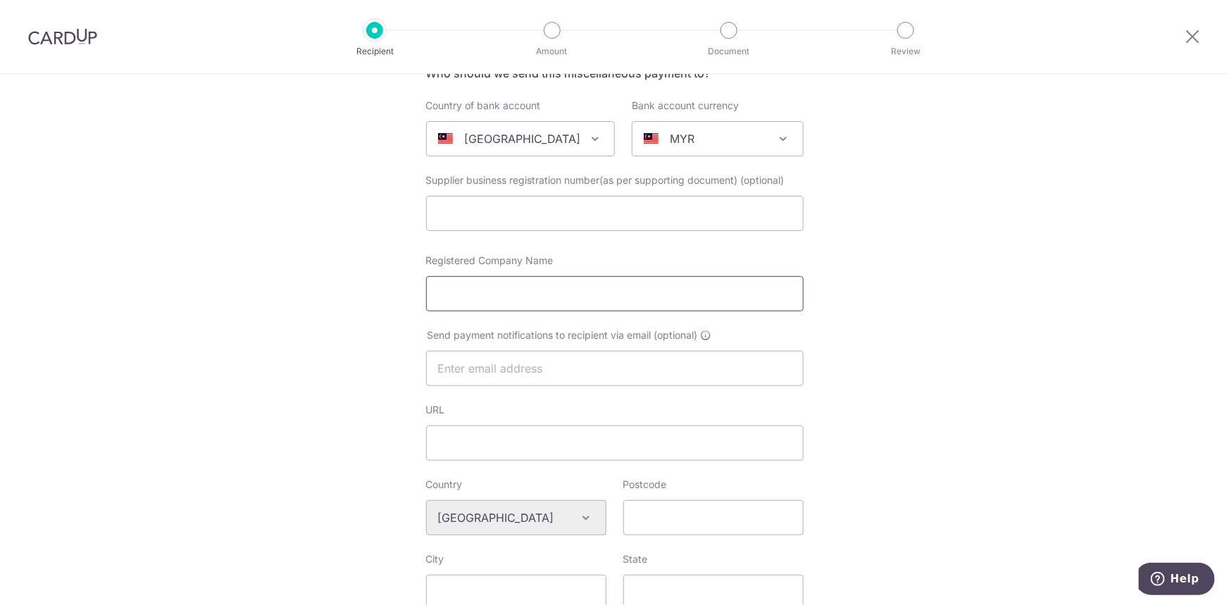
drag, startPoint x: 700, startPoint y: 331, endPoint x: 675, endPoint y: 289, distance: 48.9
click at [675, 289] on input "Registered Company Name" at bounding box center [614, 293] width 377 height 35
type input "sfhg"
click at [644, 355] on input "text" at bounding box center [614, 368] width 377 height 35
type input "phoska9@hotmail.com"
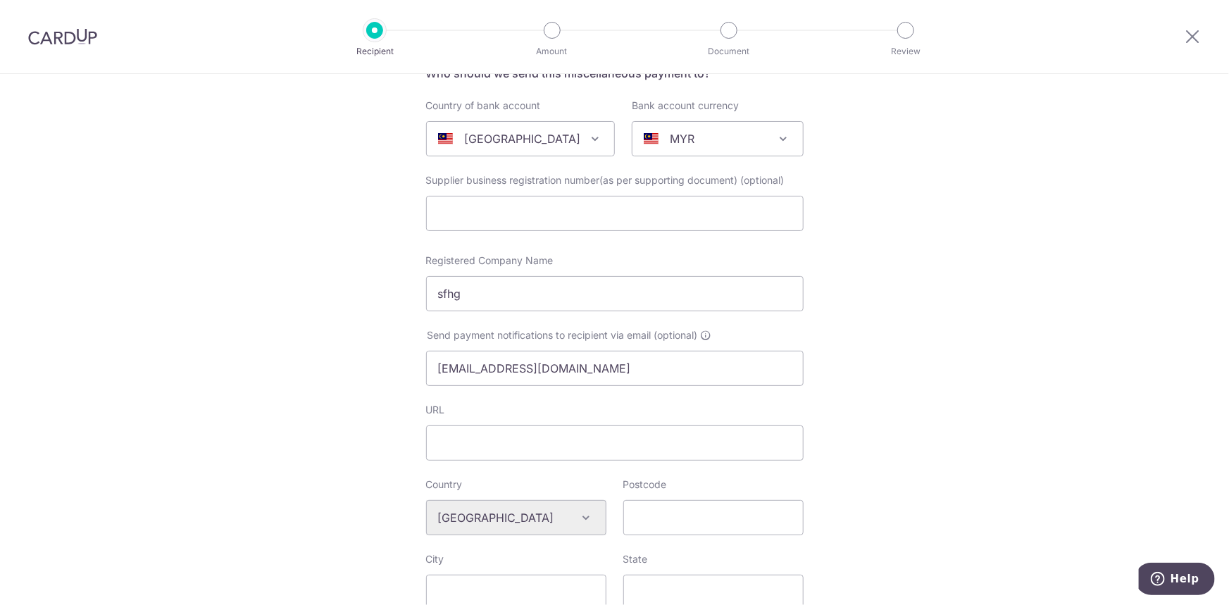
select select "199"
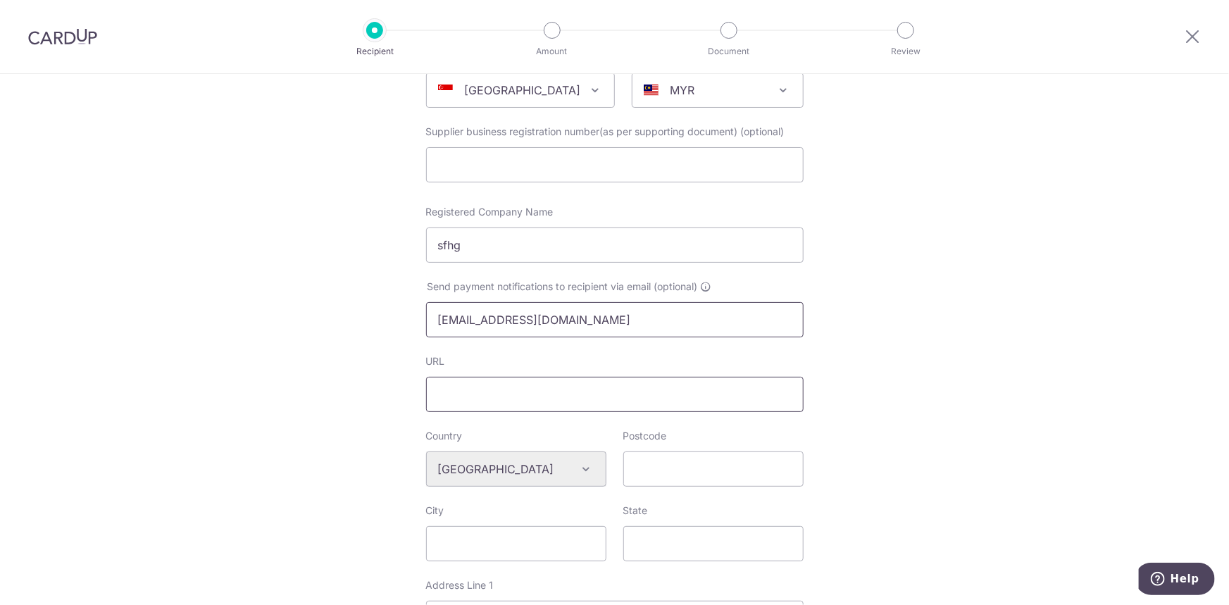
scroll to position [256, 0]
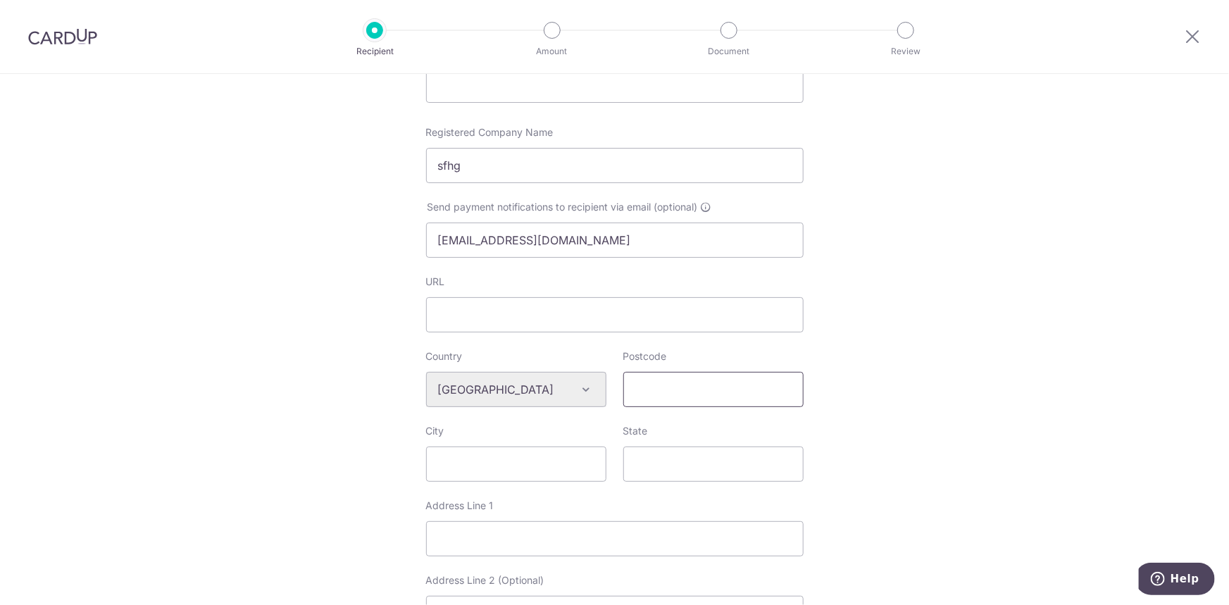
click at [689, 382] on input "Postcode" at bounding box center [713, 389] width 180 height 35
type input "574985"
click at [557, 475] on input "City" at bounding box center [516, 463] width 180 height 35
type input "tgh"
click at [643, 453] on input "State" at bounding box center [713, 463] width 180 height 35
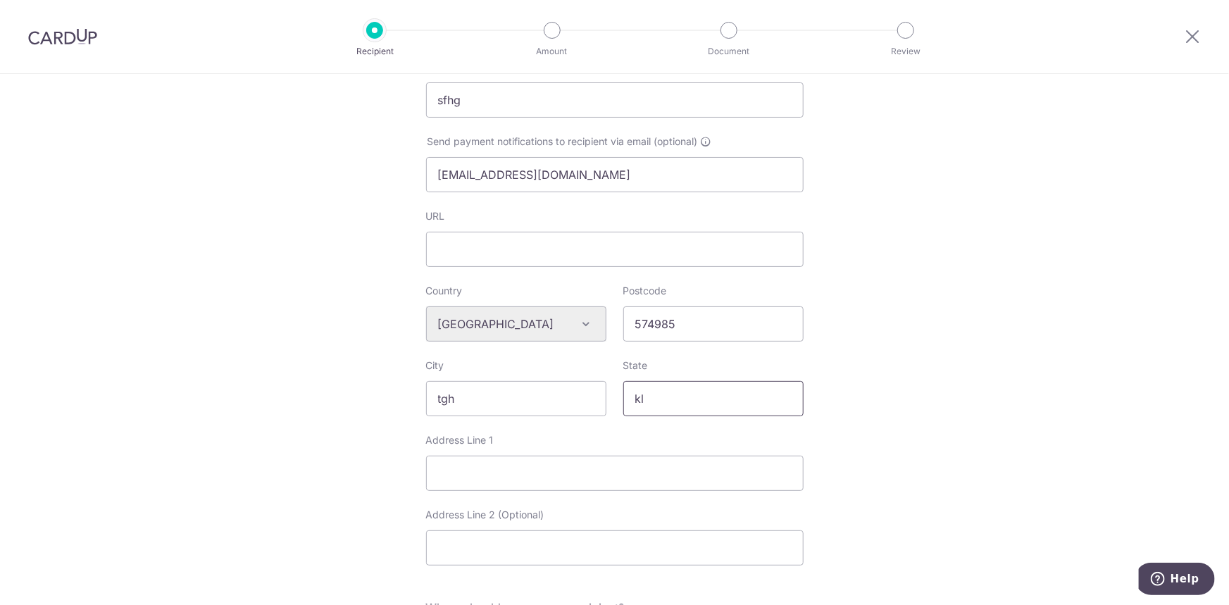
scroll to position [448, 0]
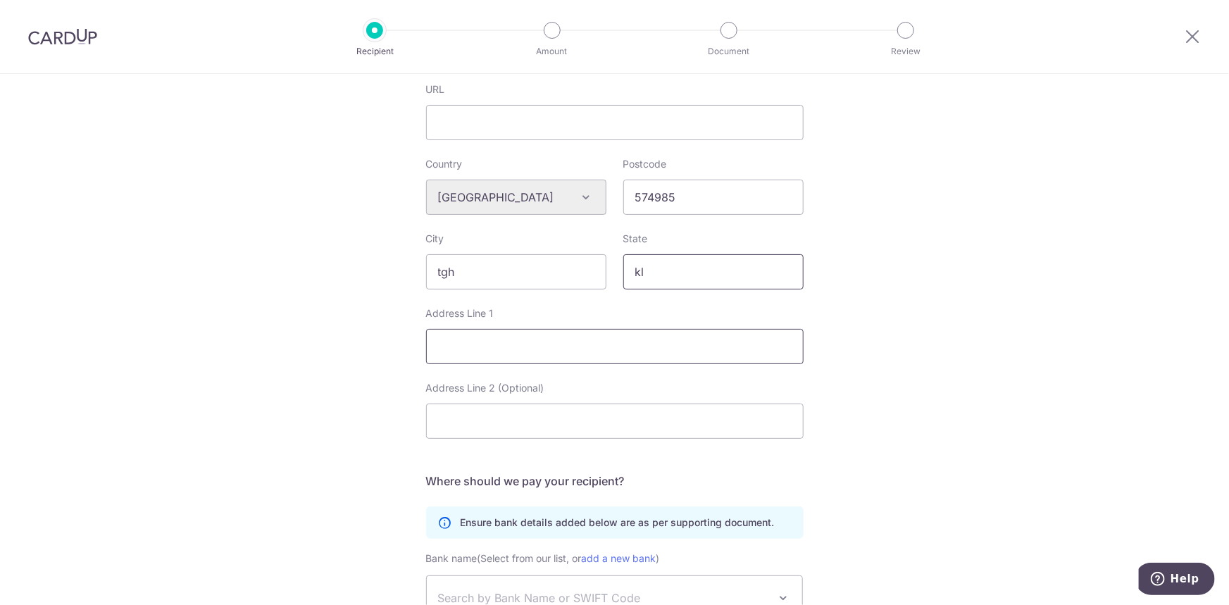
type input "kl"
click at [589, 344] on input "Address Line 1" at bounding box center [614, 346] width 377 height 35
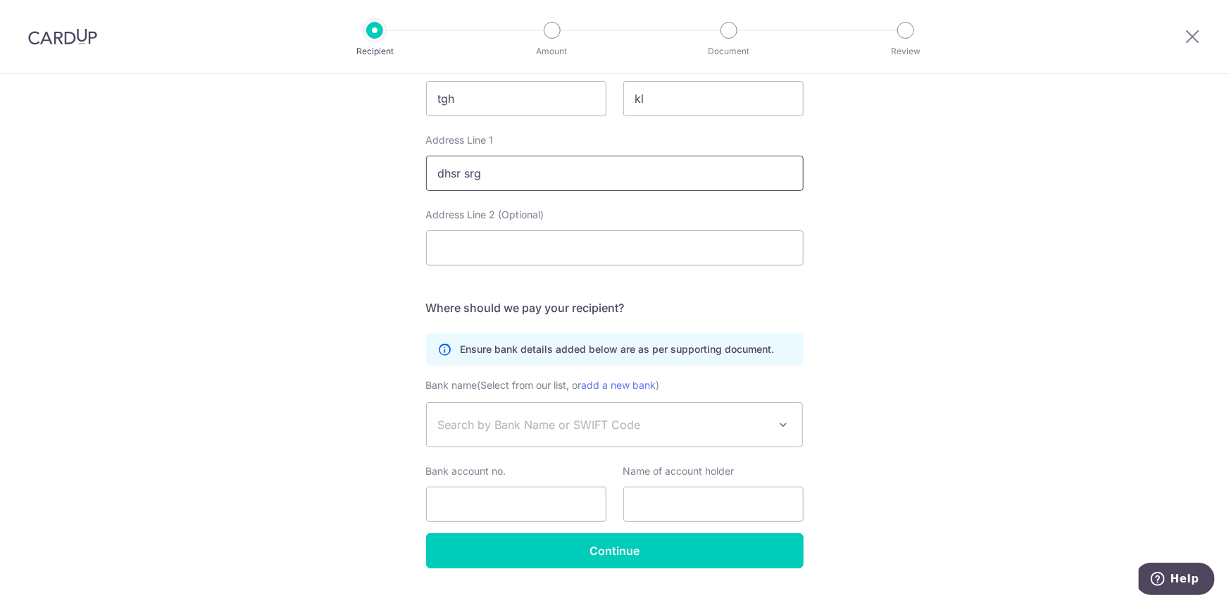
scroll to position [640, 0]
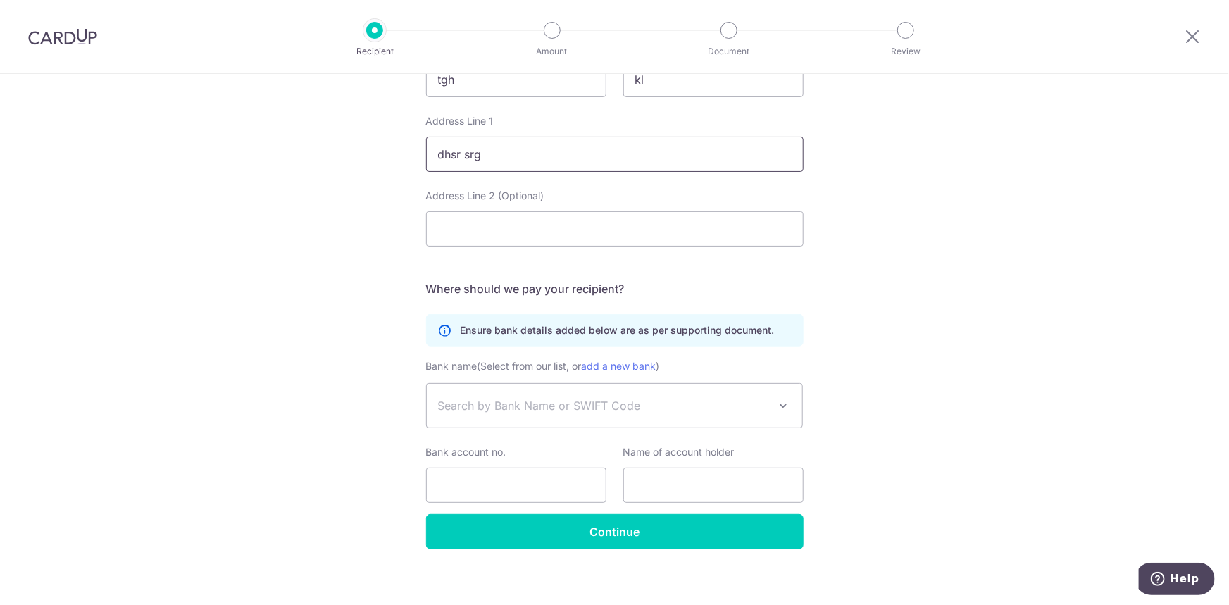
type input "dhsr srg"
click at [601, 413] on span "Search by Bank Name or SWIFT Code" at bounding box center [603, 405] width 331 height 17
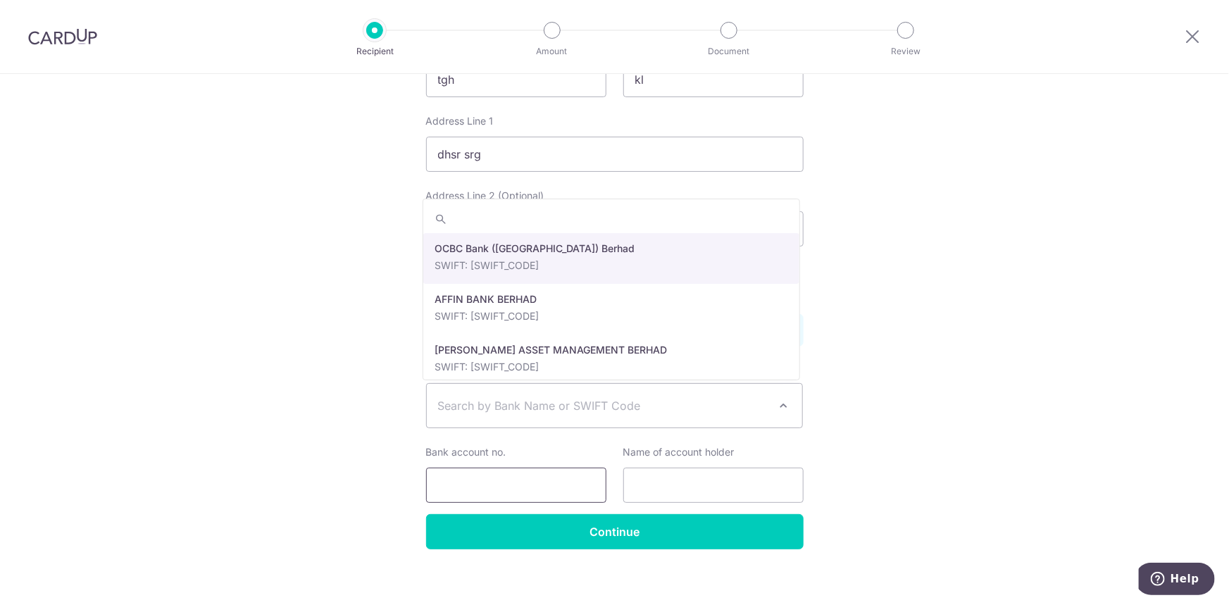
select select "276"
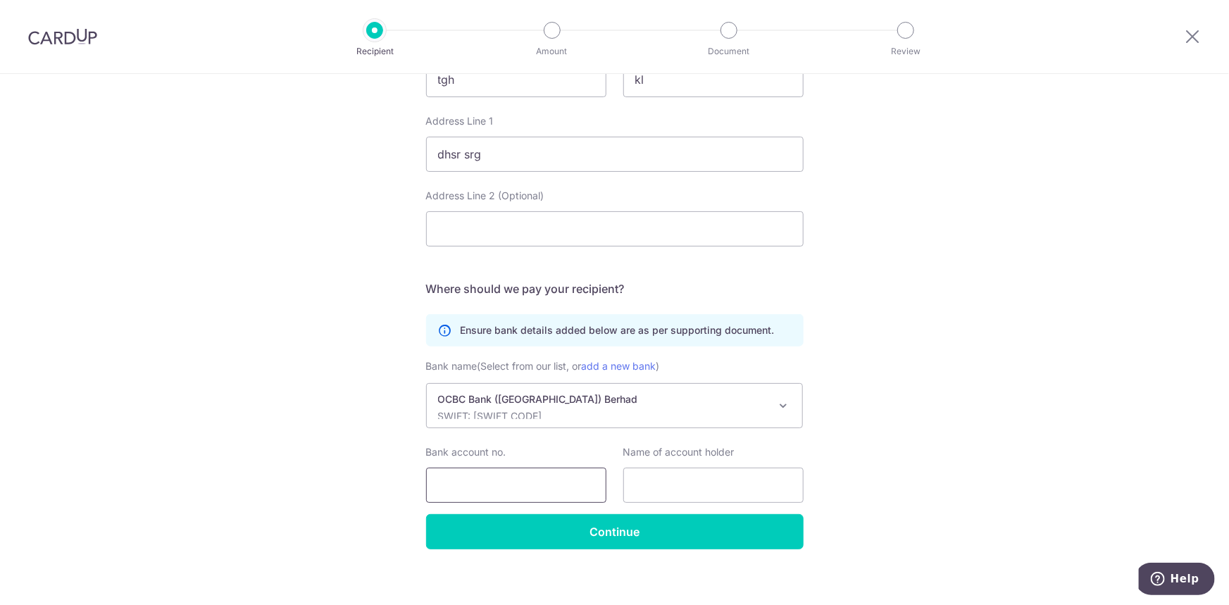
click at [546, 500] on input "Bank account no." at bounding box center [516, 485] width 180 height 35
type input "sgr"
click at [496, 489] on input "sgr" at bounding box center [516, 485] width 180 height 35
drag, startPoint x: 326, startPoint y: 508, endPoint x: 225, endPoint y: 504, distance: 101.5
click at [225, 504] on div "Who would you like to pay? Your recipient does not need a CardUp account to rec…" at bounding box center [614, 25] width 1229 height 1182
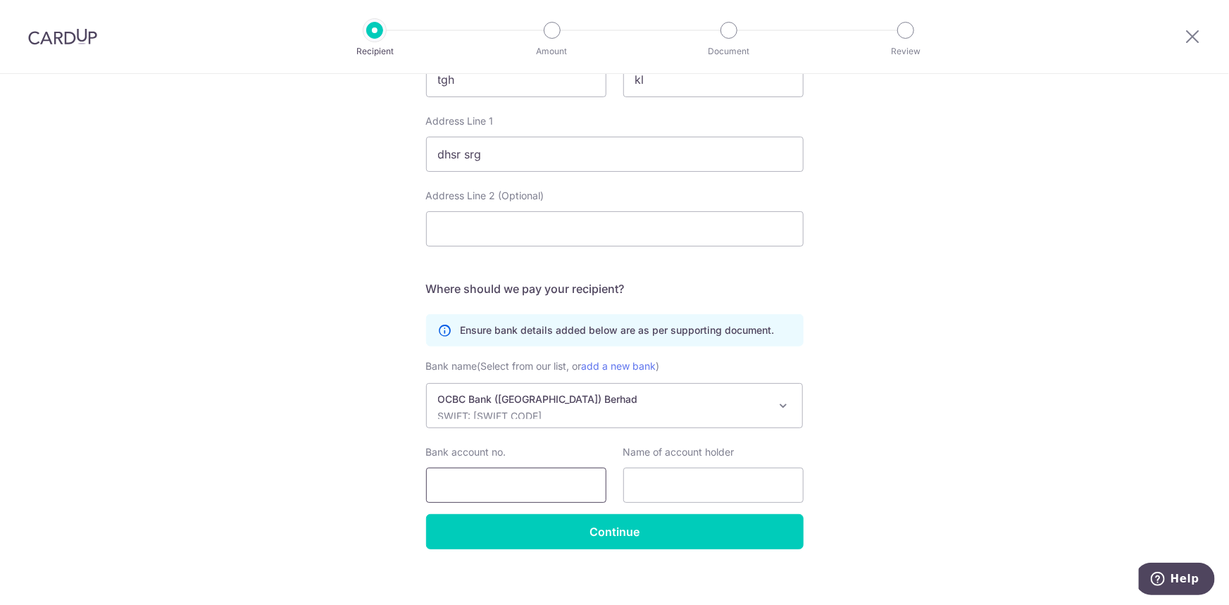
click at [458, 480] on input "Bank account no." at bounding box center [516, 485] width 180 height 35
type input "4653047899"
click at [687, 483] on input "text" at bounding box center [713, 485] width 180 height 35
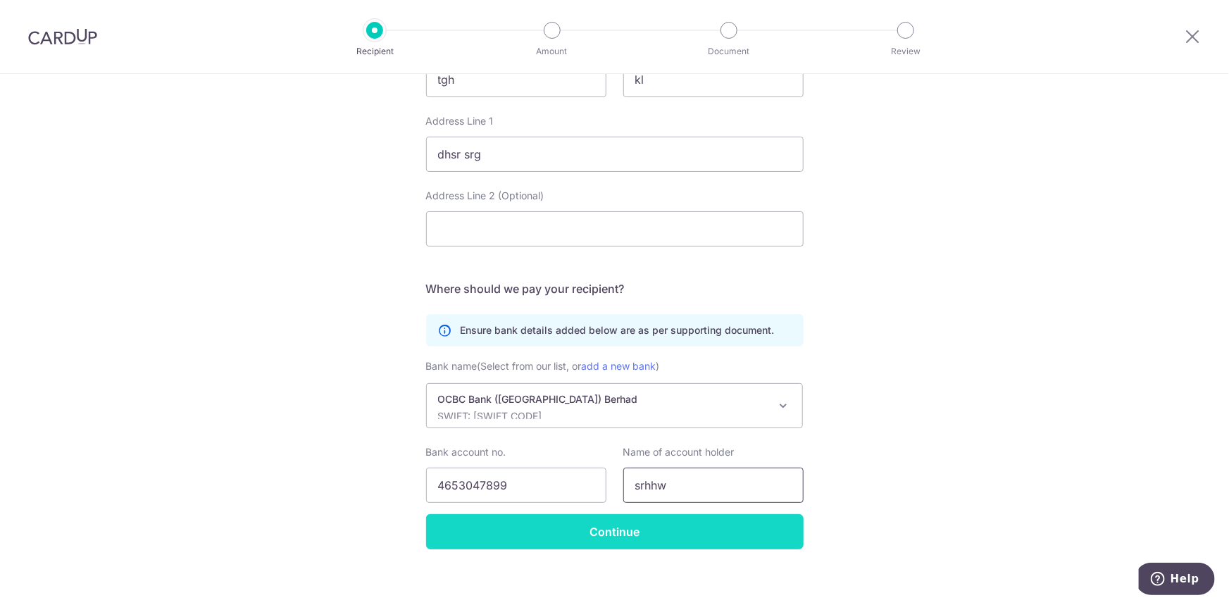
type input "srhhw"
click at [687, 525] on input "Continue" at bounding box center [614, 531] width 377 height 35
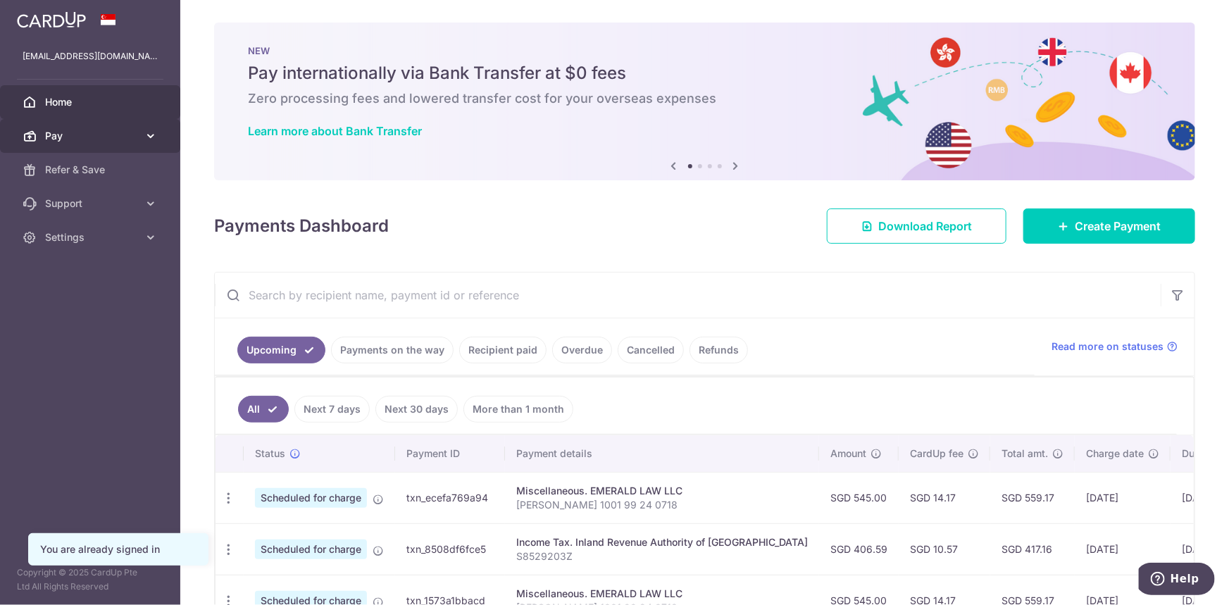
click at [70, 134] on span "Pay" at bounding box center [91, 136] width 93 height 14
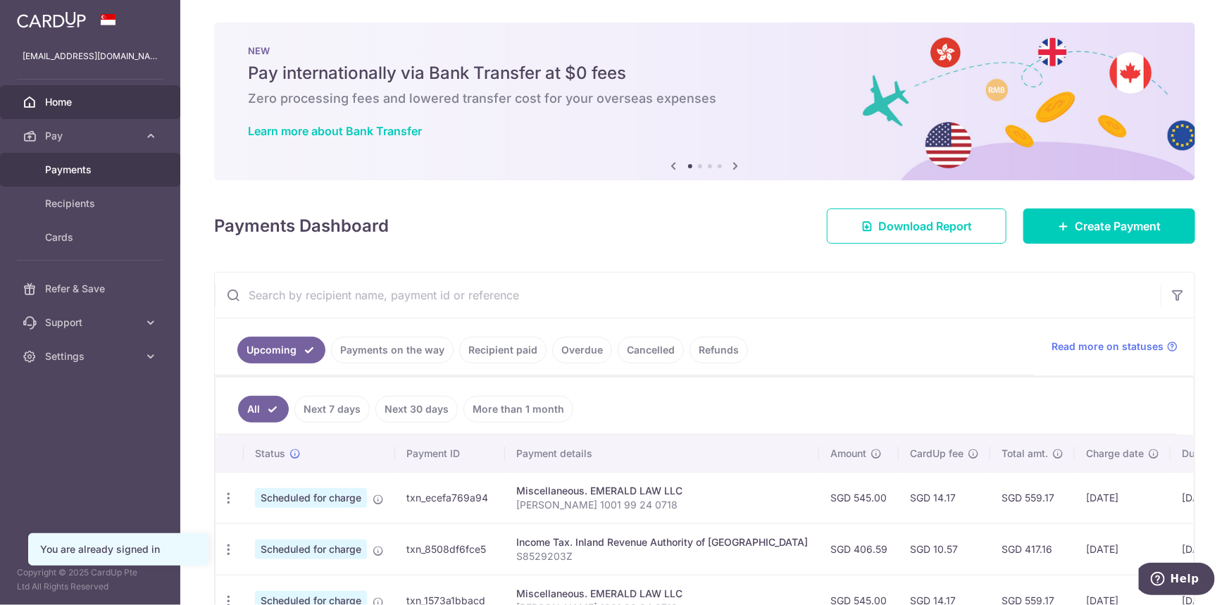
click at [59, 173] on span "Payments" at bounding box center [91, 170] width 93 height 14
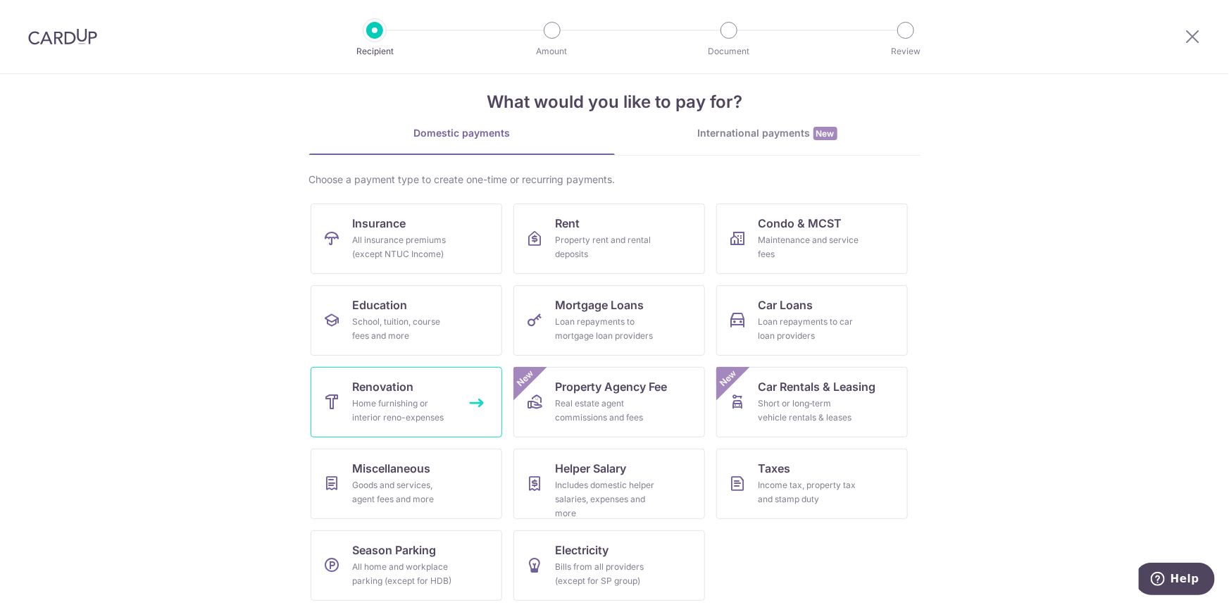
scroll to position [24, 0]
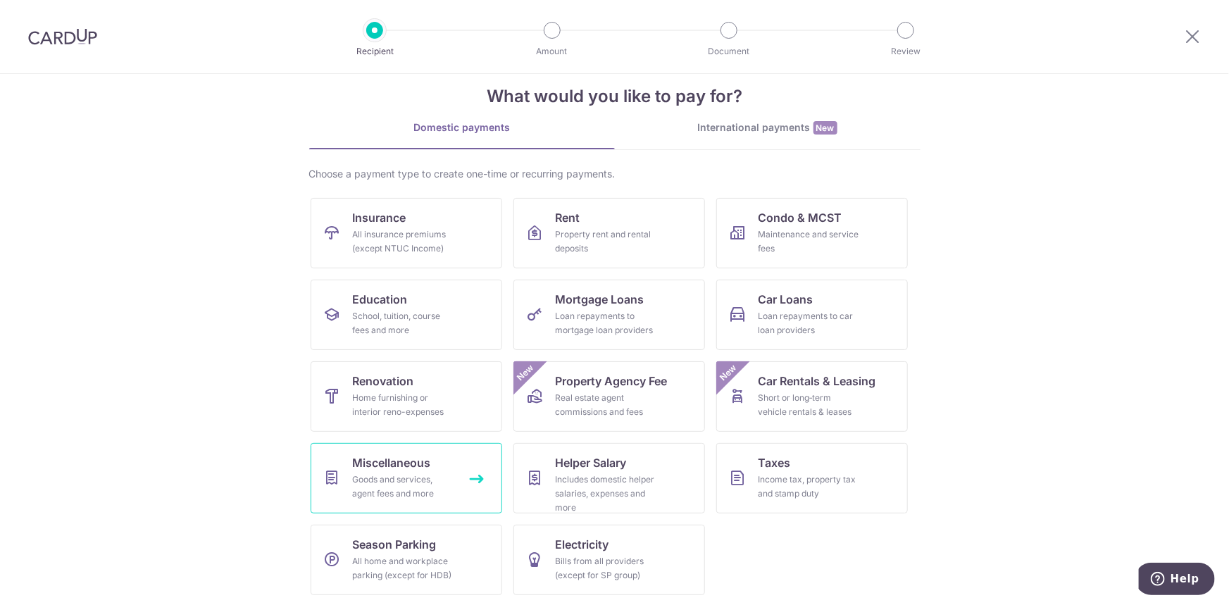
click at [404, 475] on div "Goods and services, agent fees and more" at bounding box center [403, 487] width 101 height 28
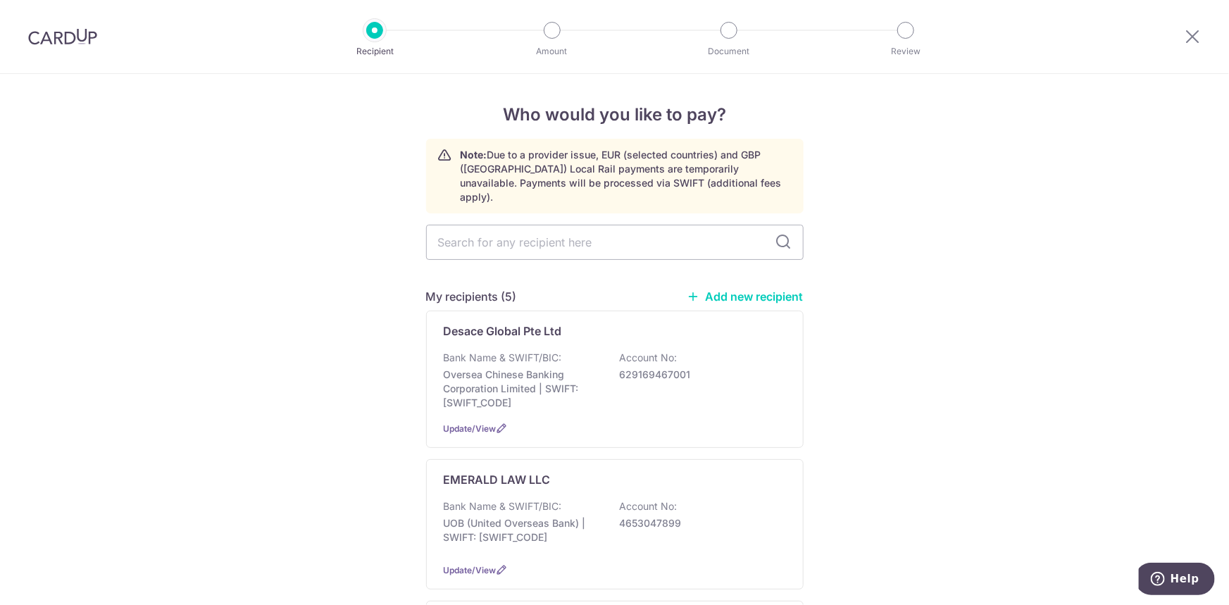
click at [744, 289] on link "Add new recipient" at bounding box center [745, 296] width 116 height 14
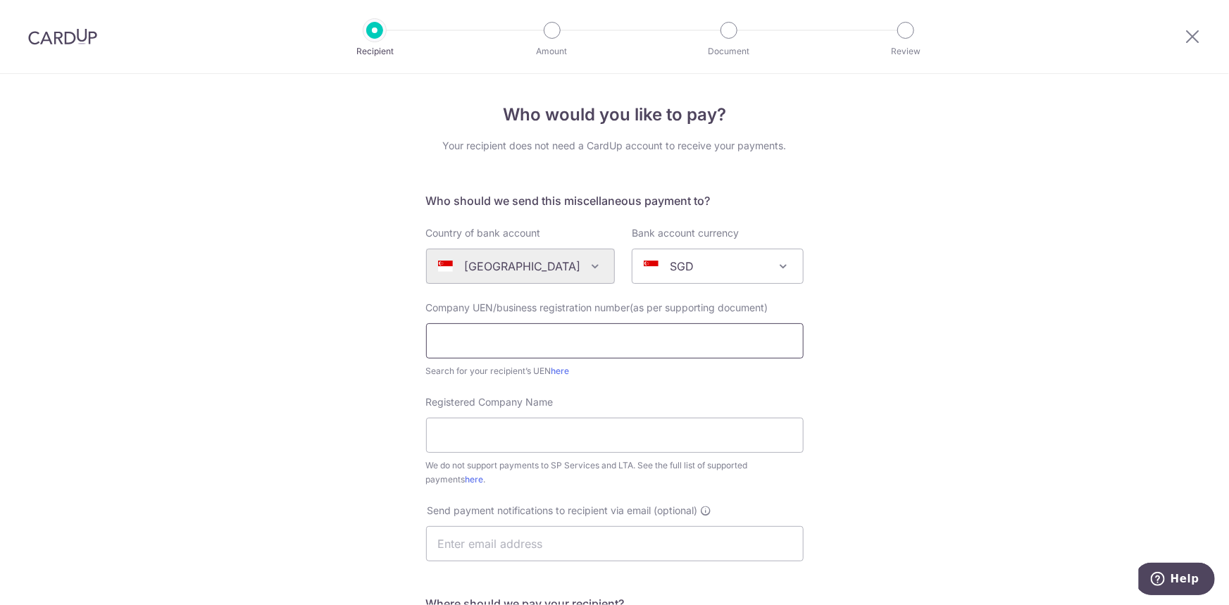
click at [719, 334] on input "text" at bounding box center [614, 340] width 377 height 35
click at [558, 371] on link "here" at bounding box center [560, 370] width 18 height 11
